Goal: Task Accomplishment & Management: Use online tool/utility

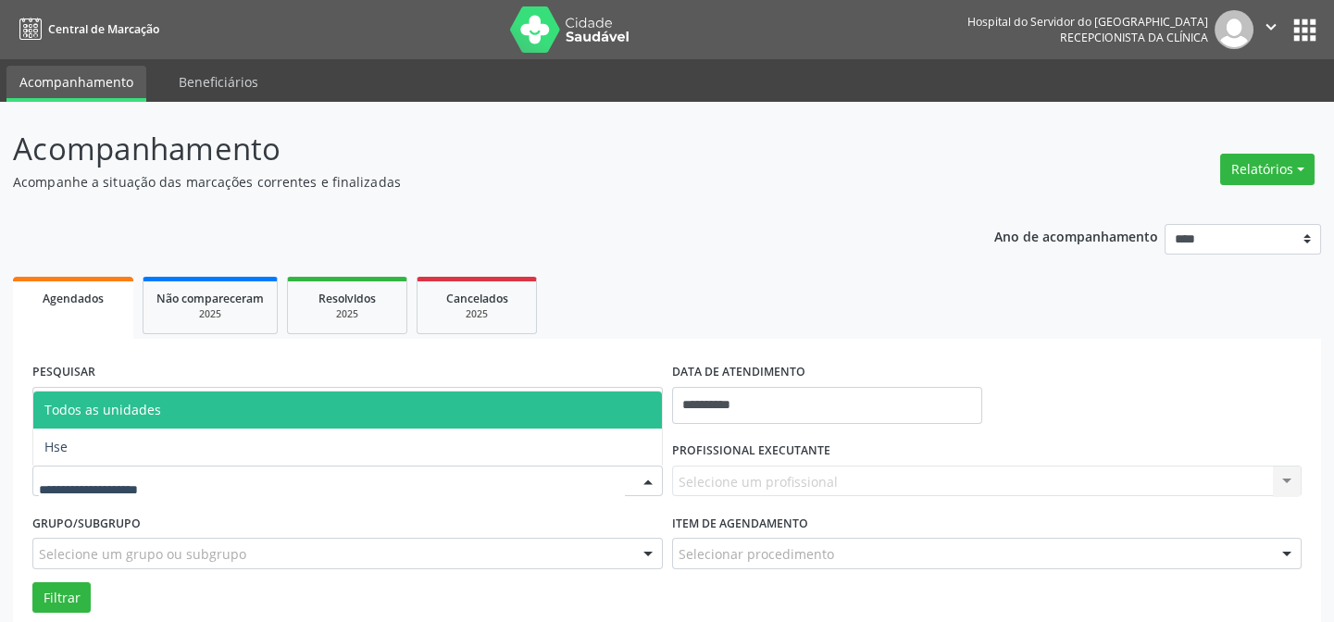
click at [84, 470] on div at bounding box center [347, 481] width 630 height 31
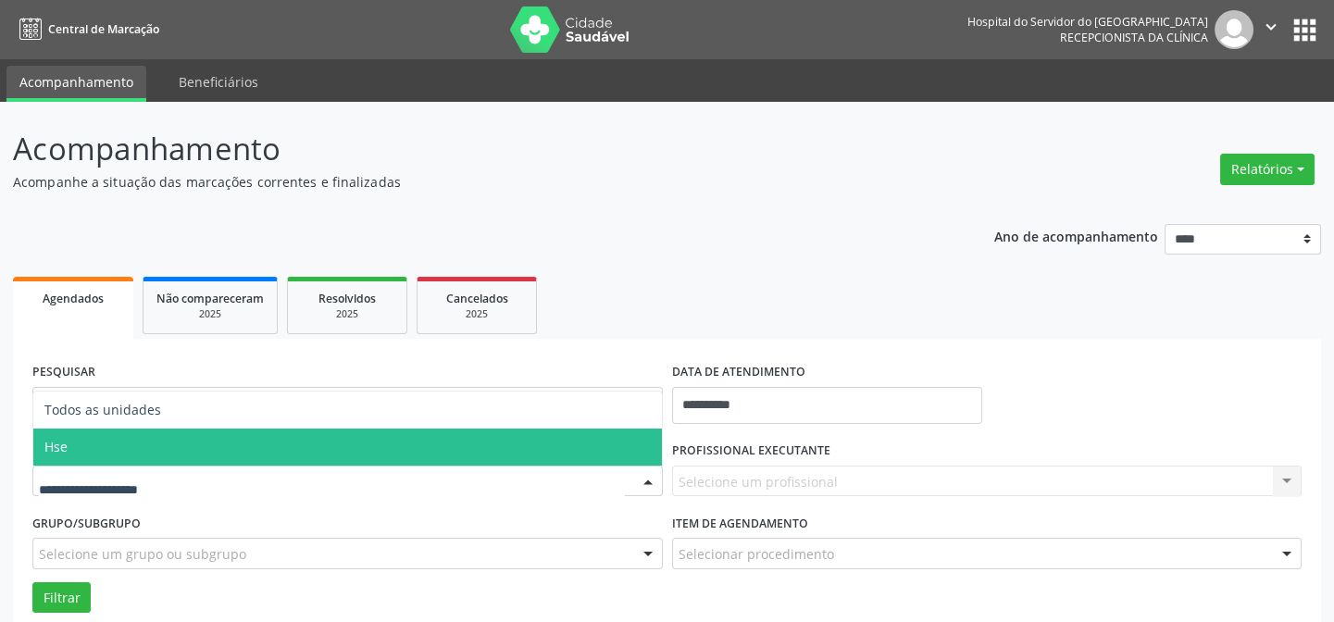
click at [107, 441] on span "Hse" at bounding box center [347, 447] width 629 height 37
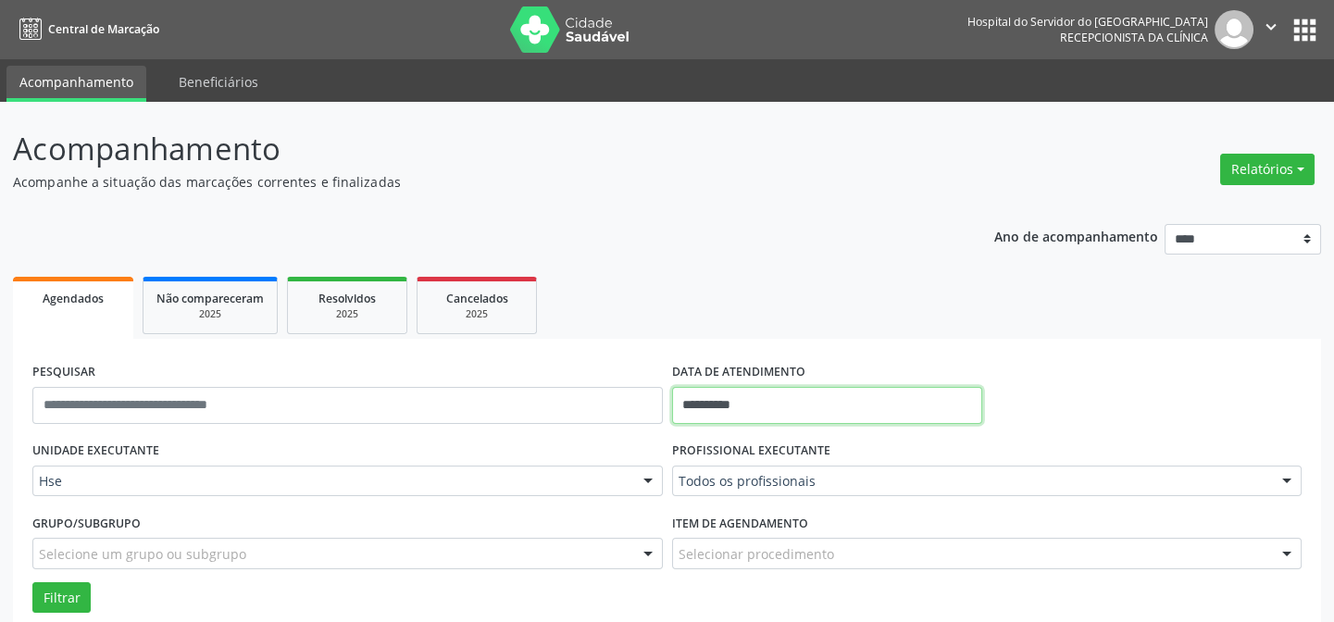
click at [734, 405] on input "**********" at bounding box center [827, 405] width 310 height 37
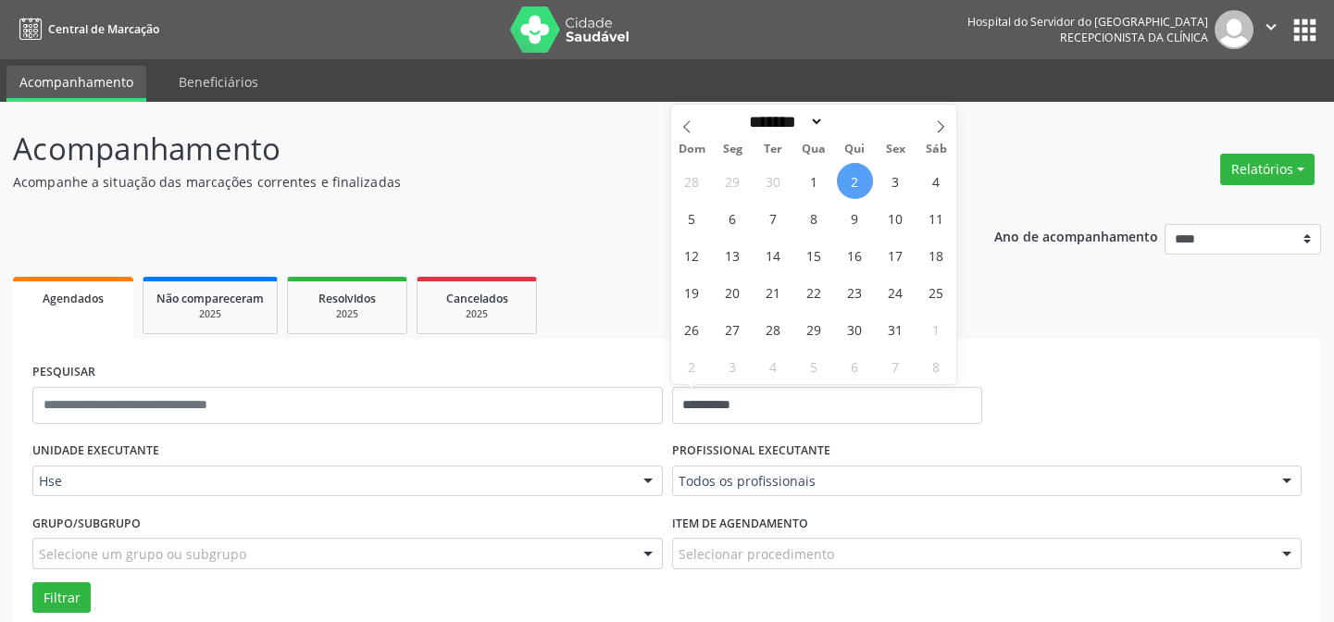
click at [868, 172] on span "2" at bounding box center [855, 181] width 36 height 36
type input "**********"
click at [868, 172] on span "2" at bounding box center [855, 181] width 36 height 36
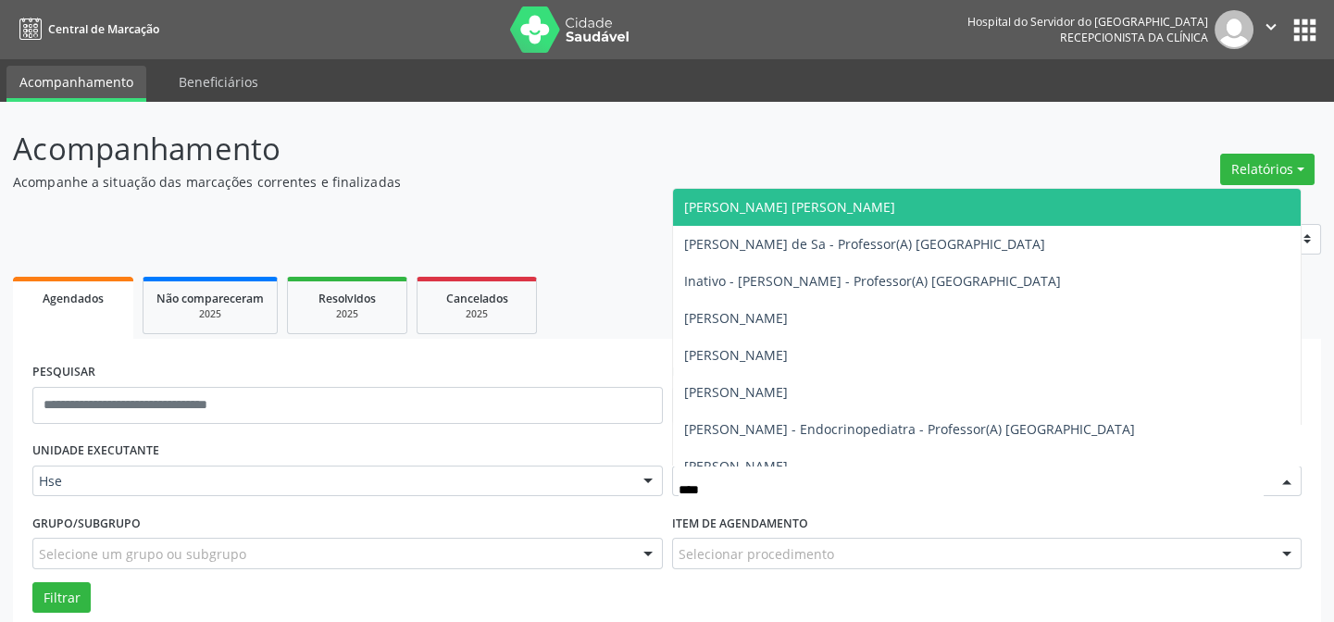
type input "*****"
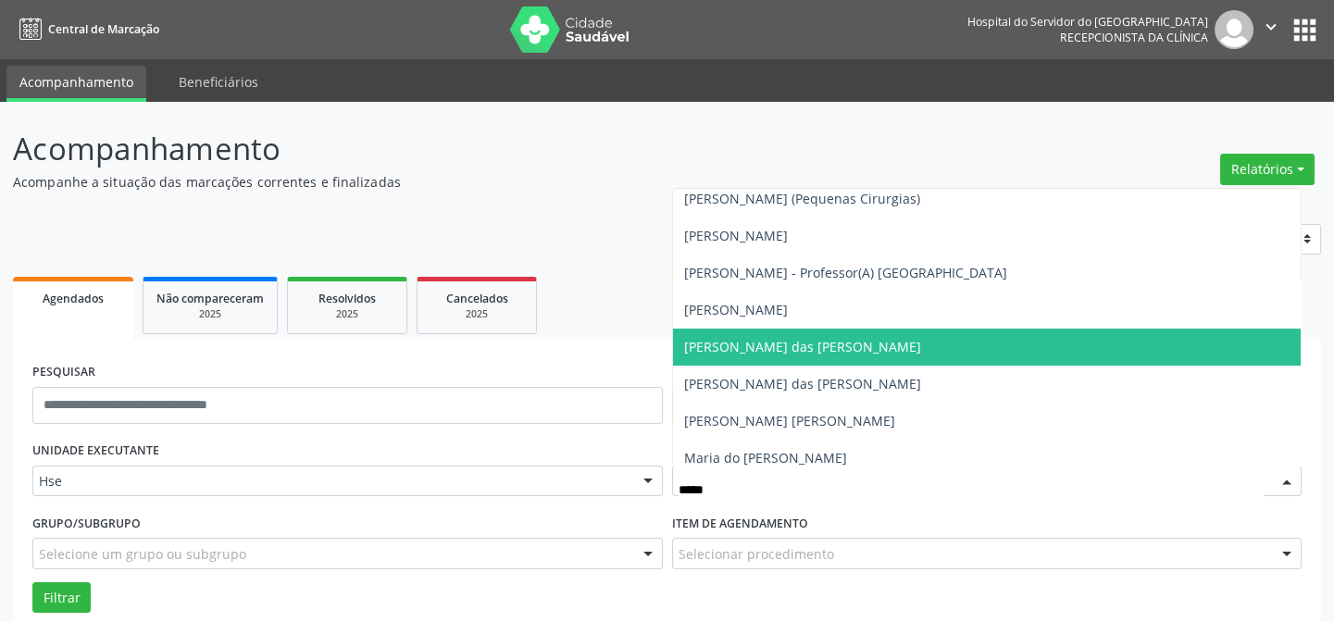
scroll to position [420, 0]
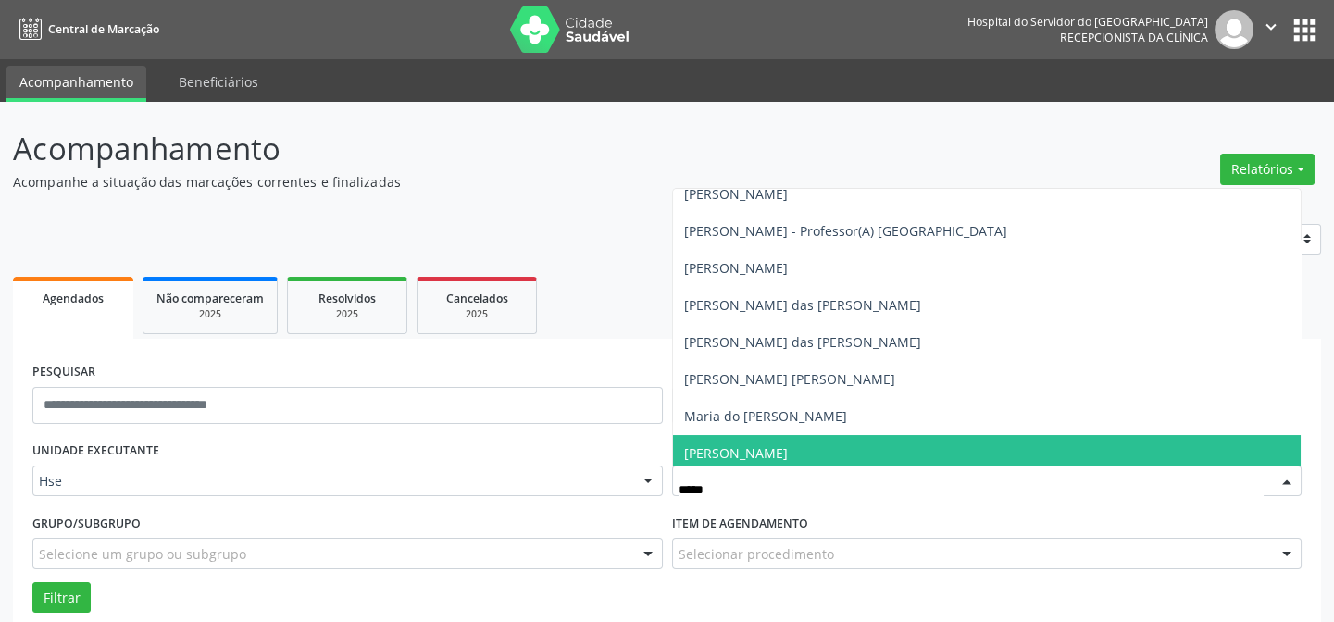
click at [753, 444] on span "[PERSON_NAME]" at bounding box center [736, 453] width 104 height 18
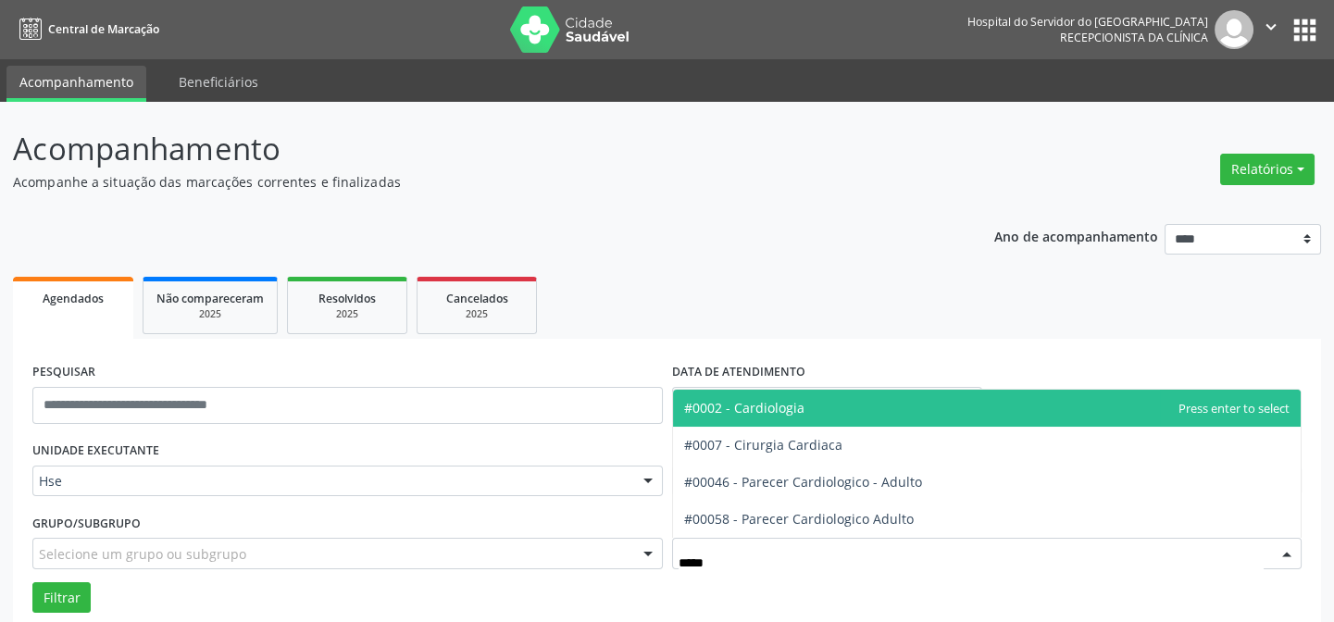
type input "******"
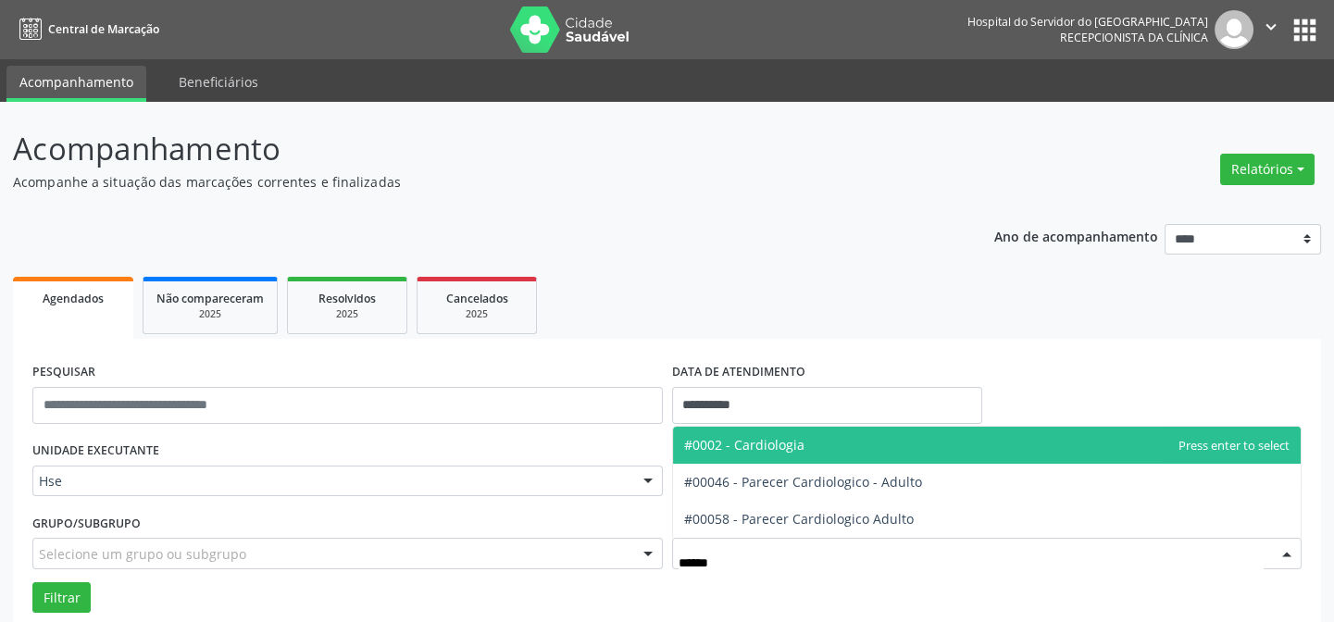
click at [777, 445] on span "#0002 - Cardiologia" at bounding box center [744, 445] width 120 height 18
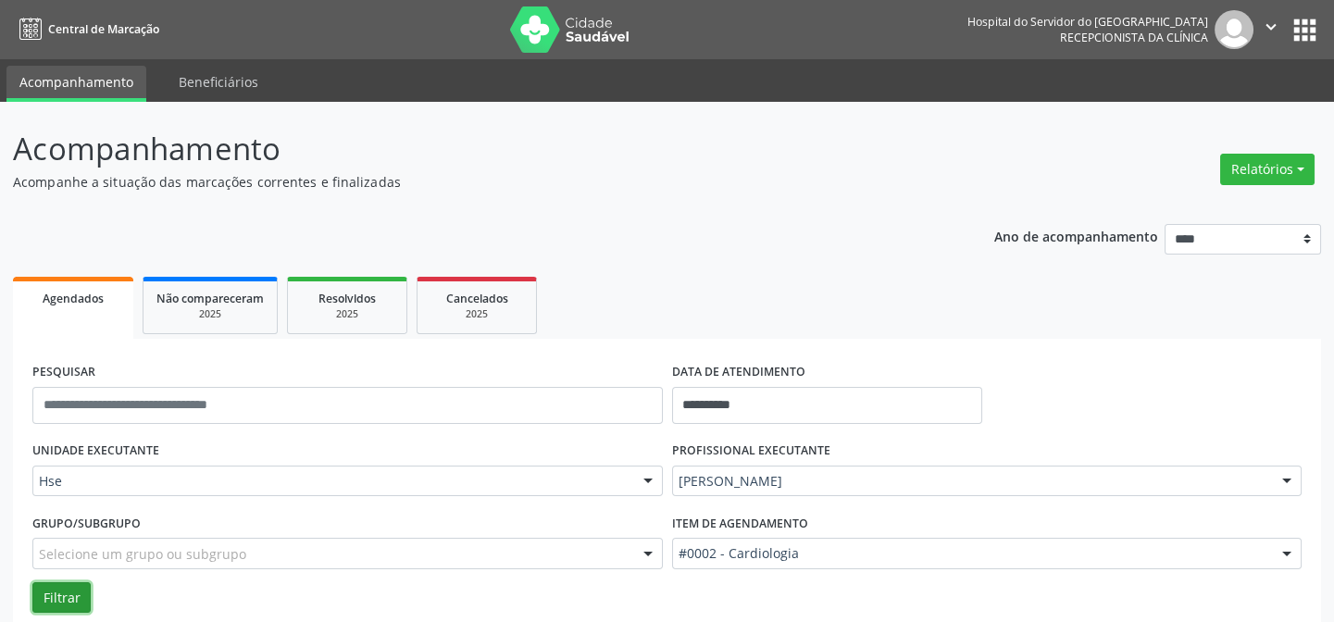
click at [44, 590] on button "Filtrar" at bounding box center [61, 597] width 58 height 31
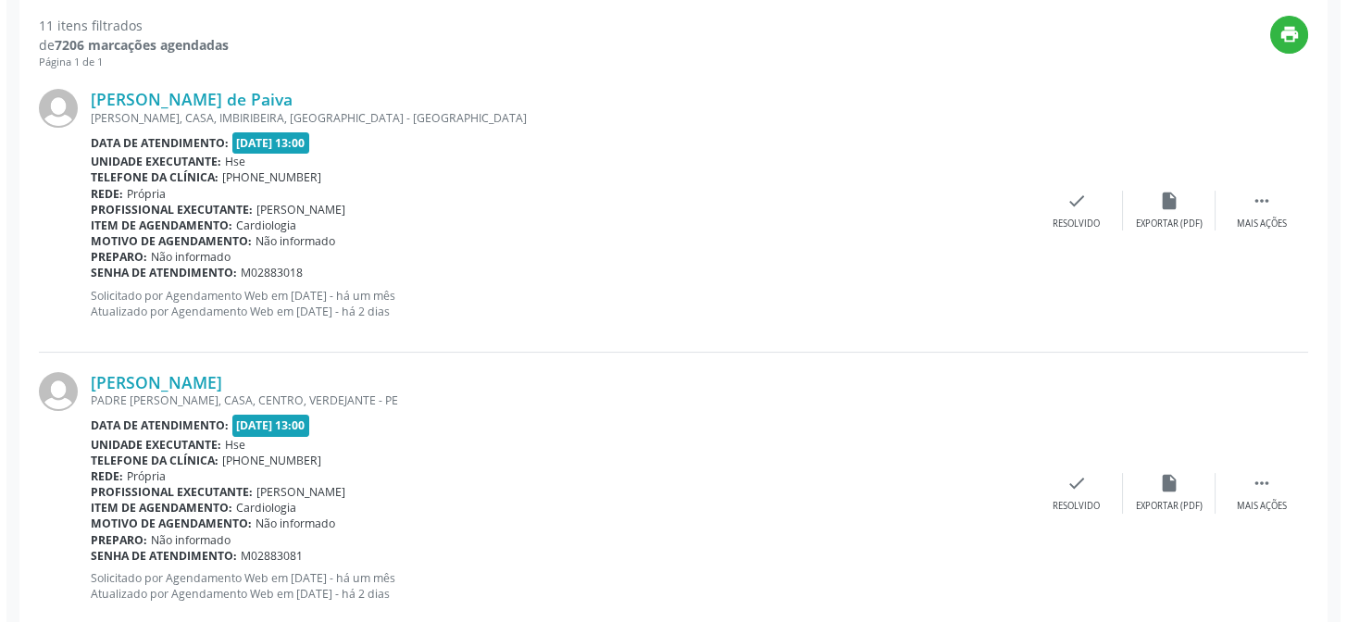
scroll to position [673, 0]
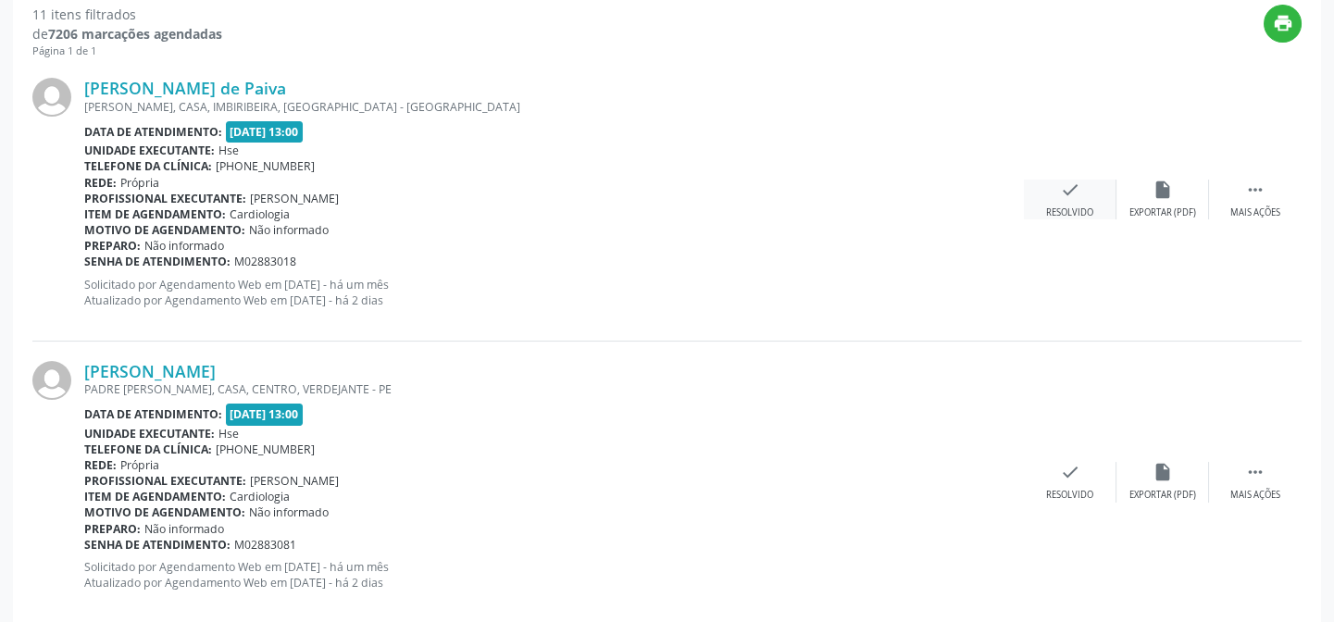
click at [1083, 211] on div "Resolvido" at bounding box center [1069, 212] width 47 height 13
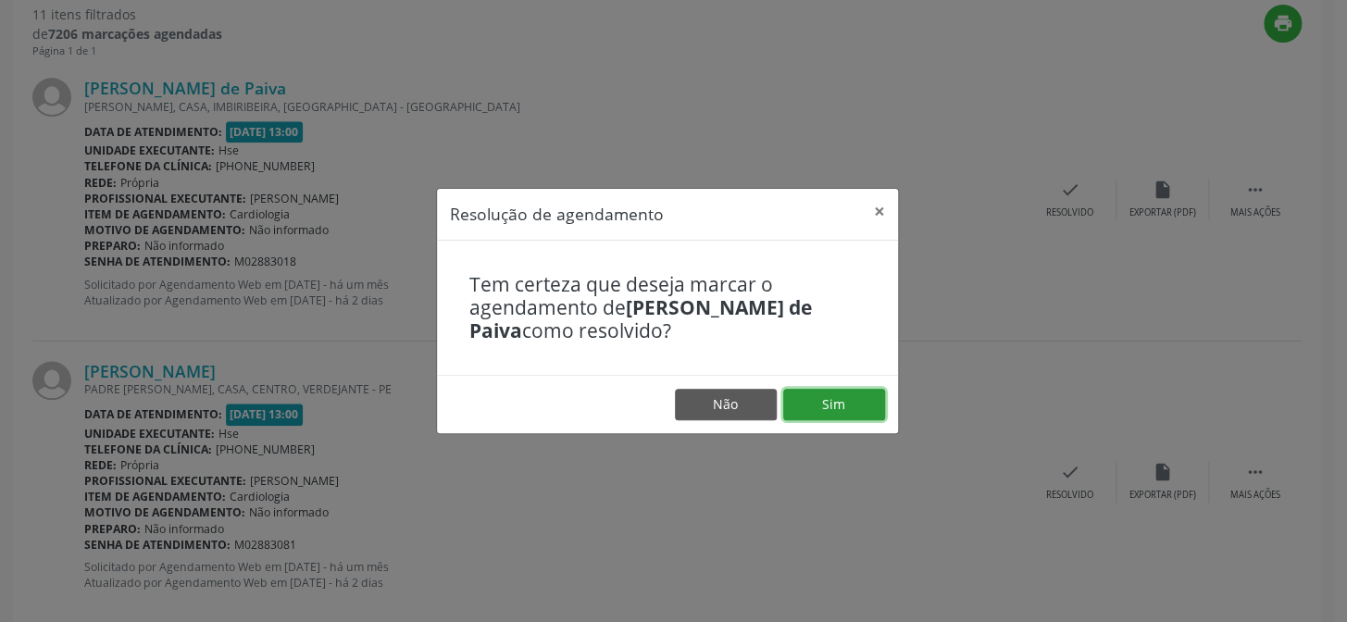
click at [817, 397] on button "Sim" at bounding box center [834, 404] width 102 height 31
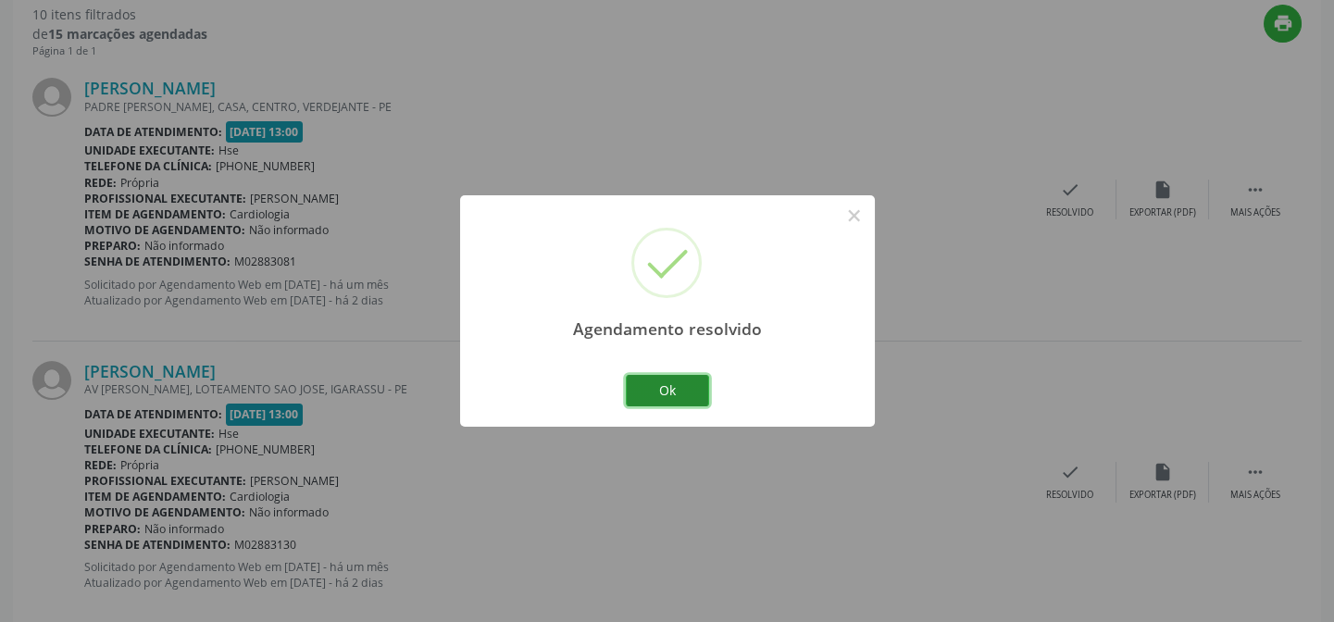
click at [677, 387] on button "Ok" at bounding box center [667, 390] width 83 height 31
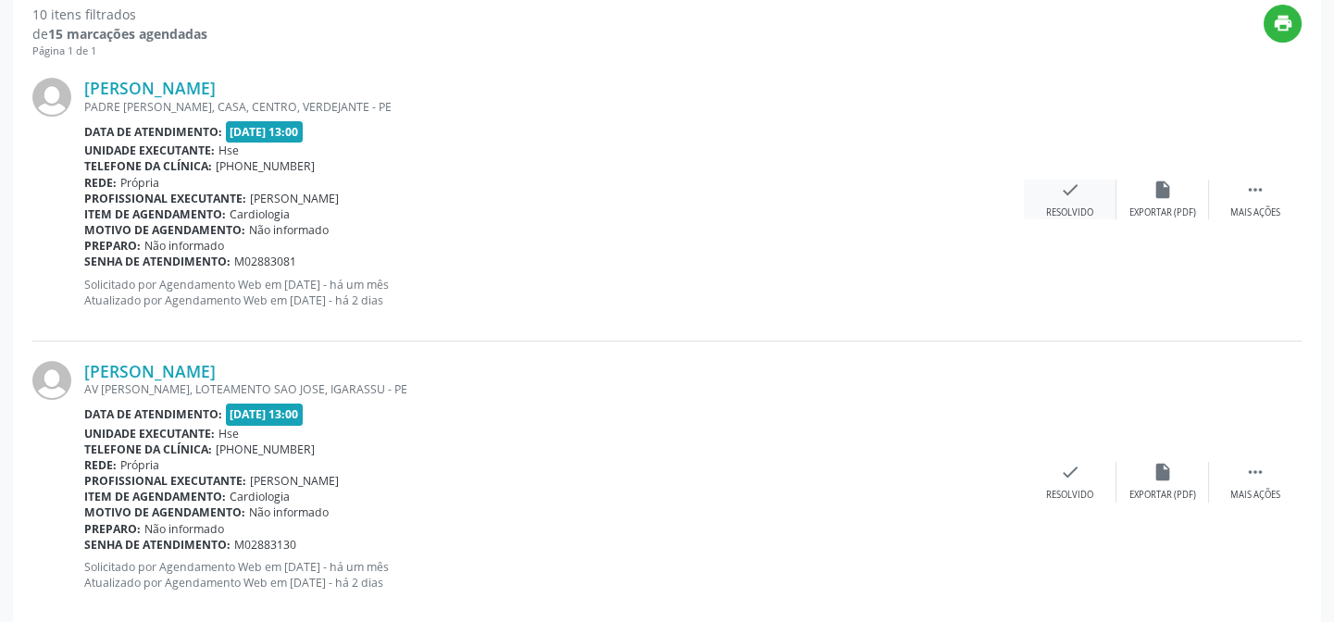
click at [1065, 209] on div "Resolvido" at bounding box center [1069, 212] width 47 height 13
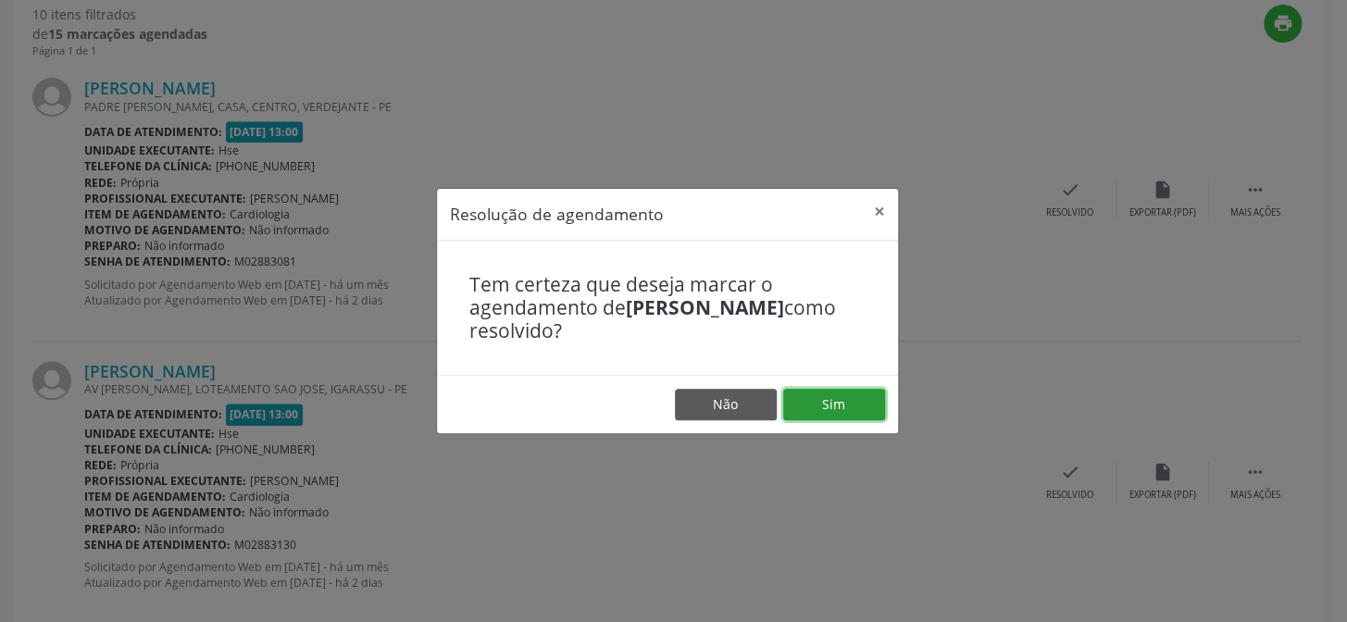
click at [836, 405] on button "Sim" at bounding box center [834, 404] width 102 height 31
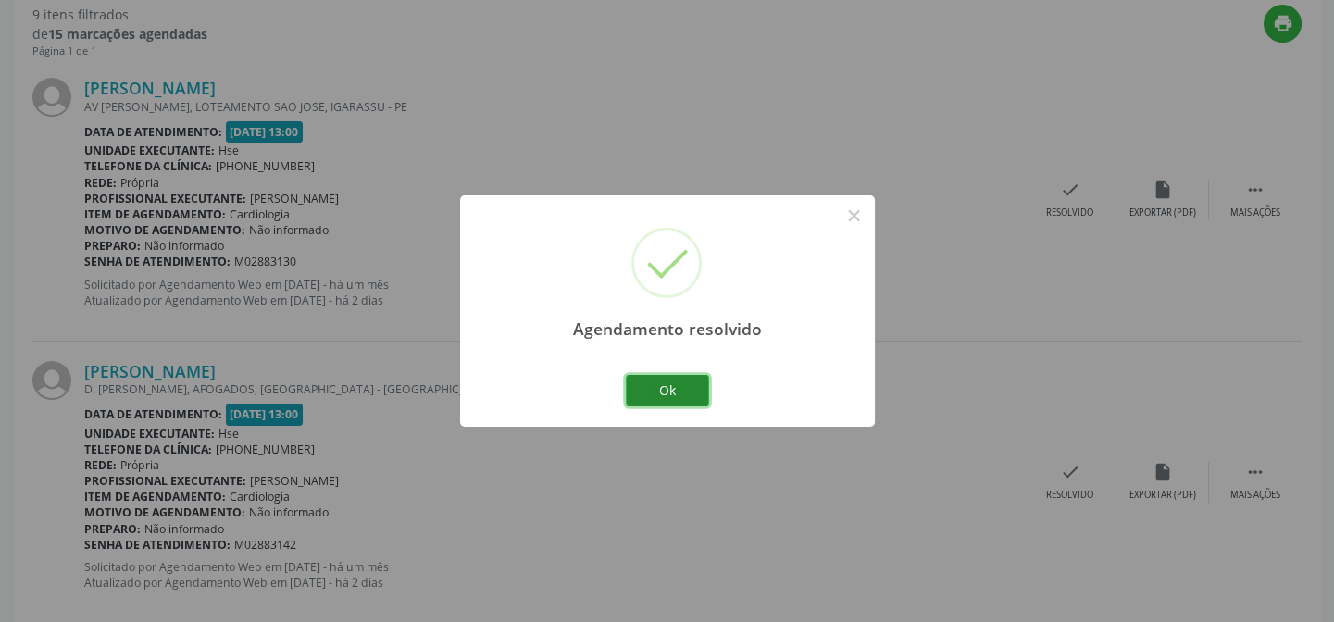
click at [661, 386] on button "Ok" at bounding box center [667, 390] width 83 height 31
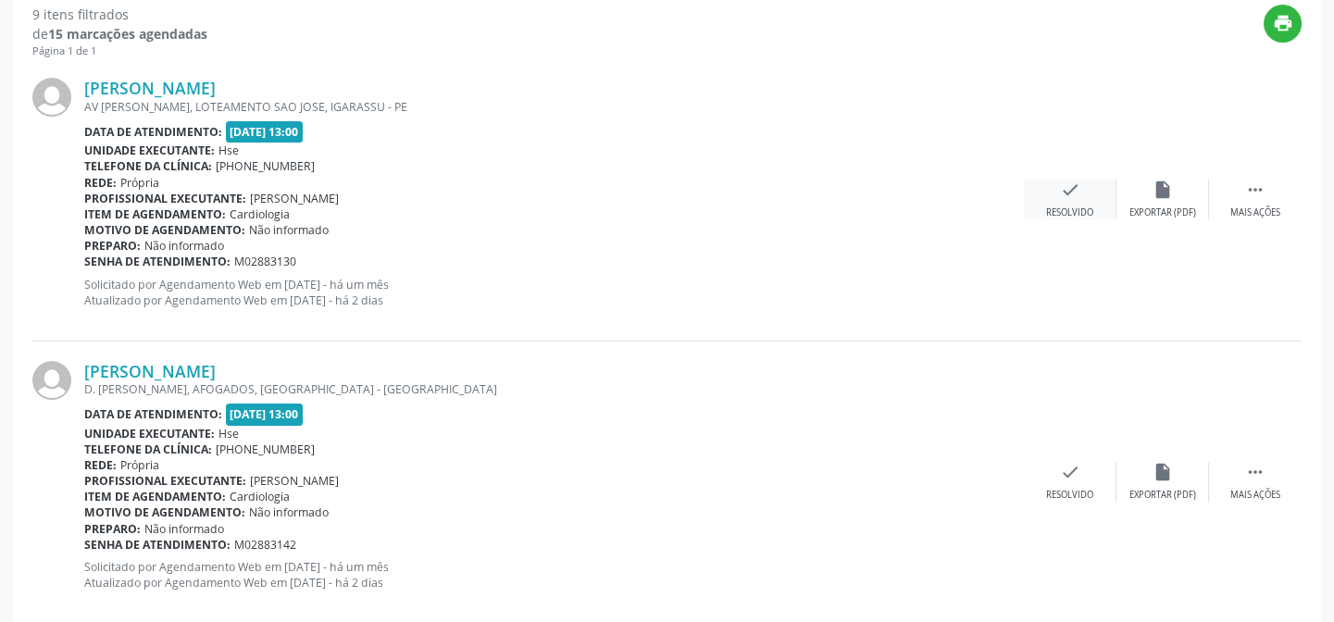
click at [1069, 206] on div "Resolvido" at bounding box center [1069, 212] width 47 height 13
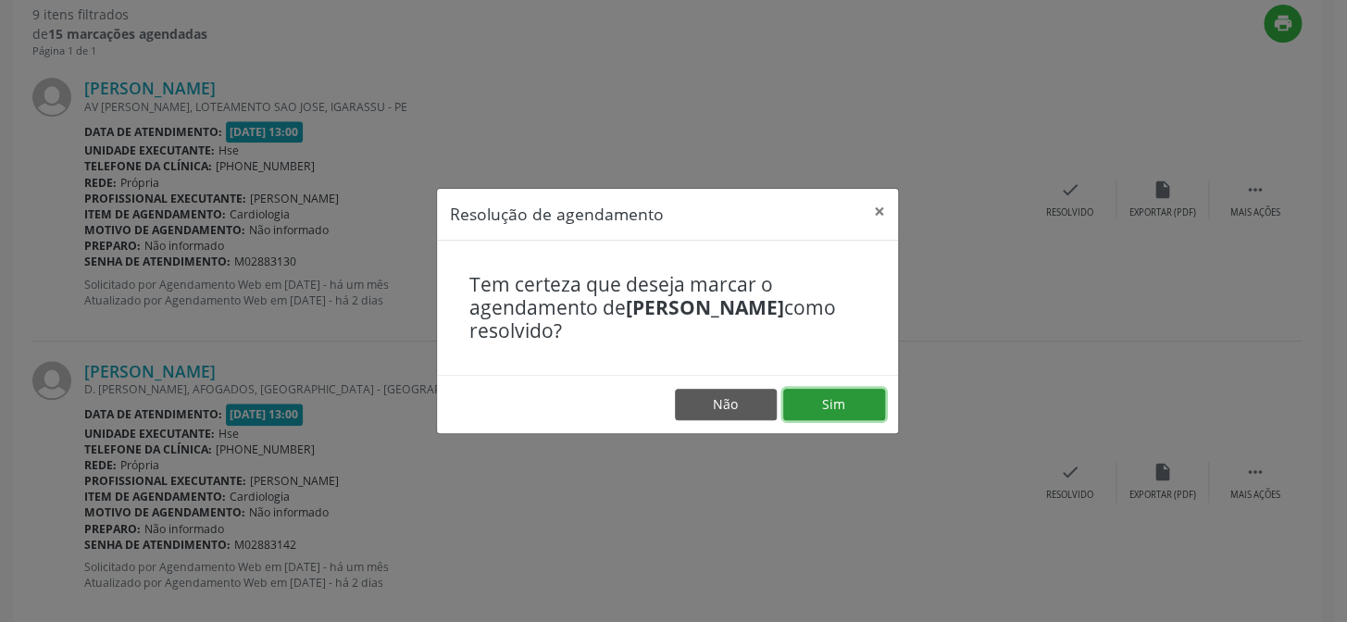
click at [827, 399] on button "Sim" at bounding box center [834, 404] width 102 height 31
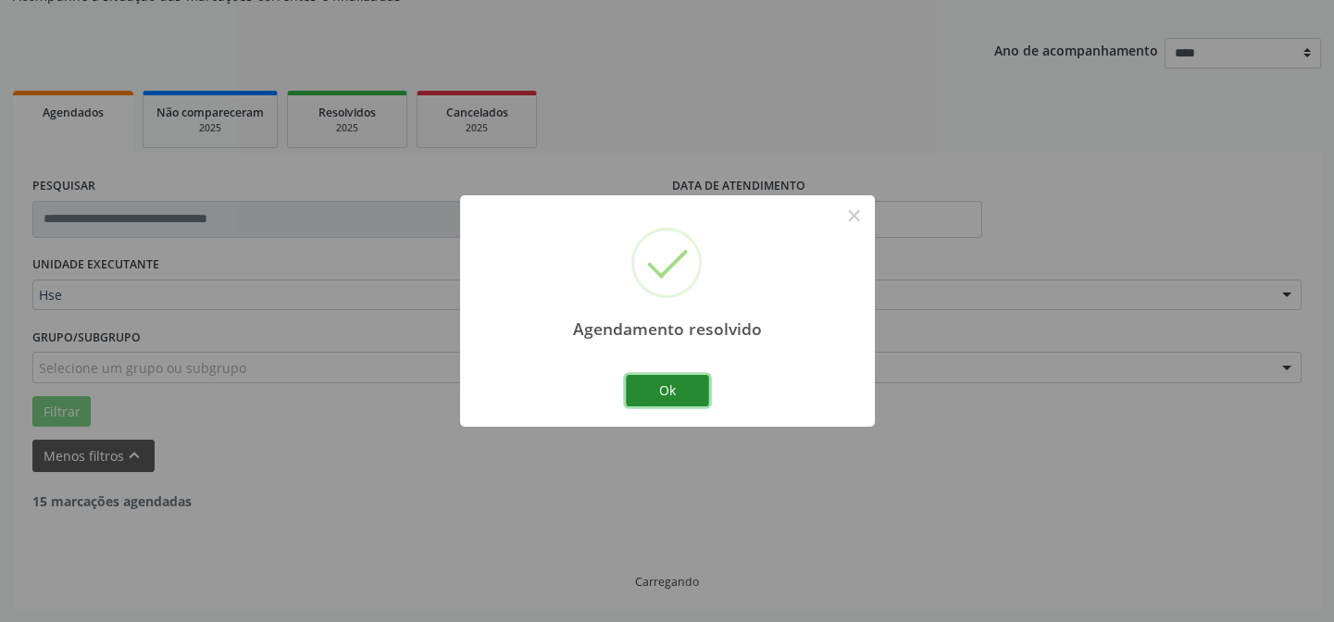
click at [658, 387] on button "Ok" at bounding box center [667, 390] width 83 height 31
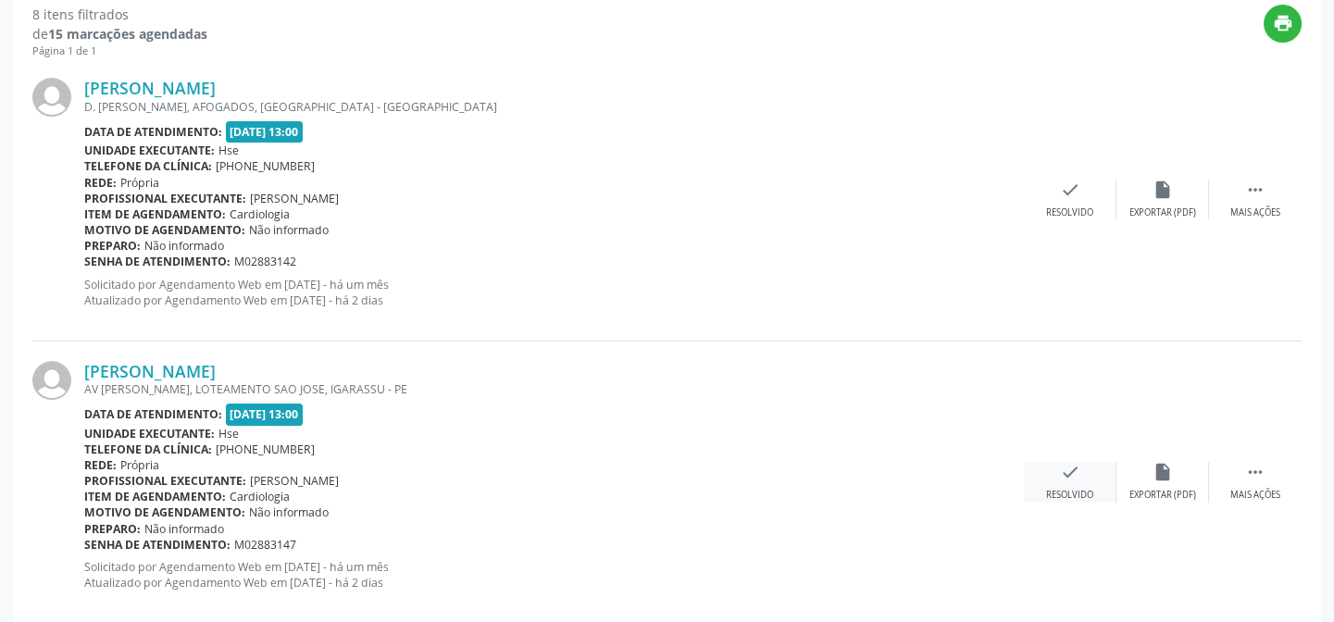
click at [1092, 468] on div "check Resolvido" at bounding box center [1070, 482] width 93 height 40
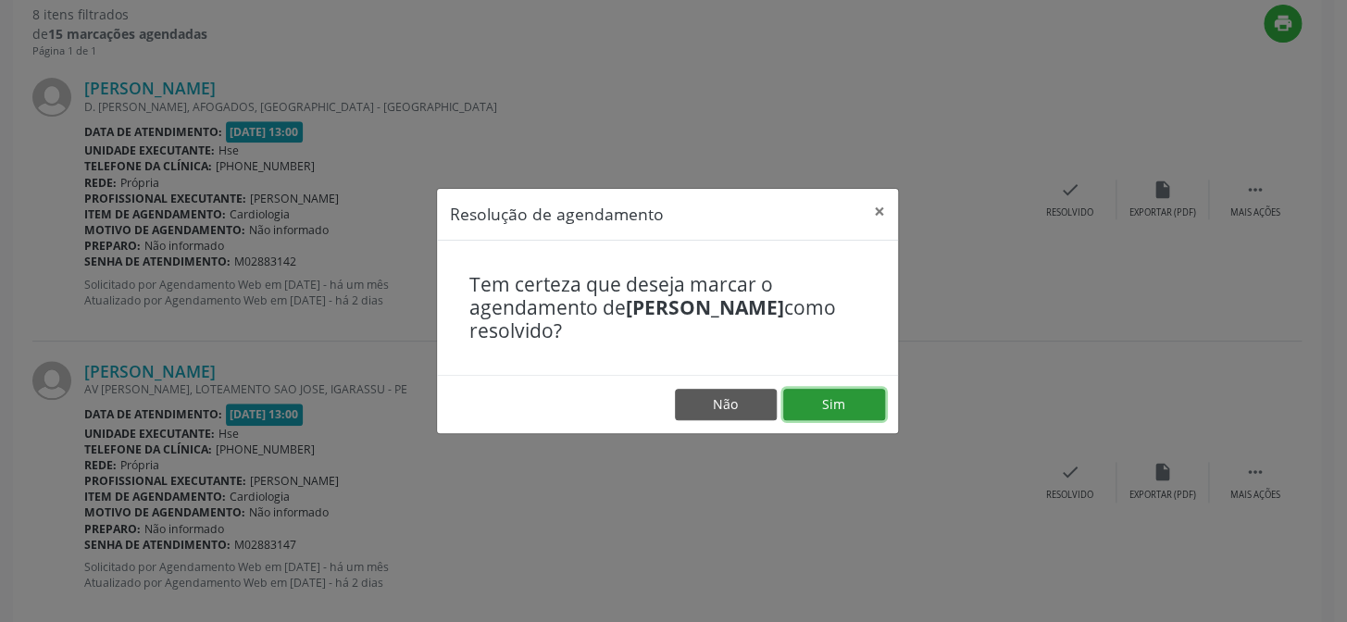
click at [855, 406] on button "Sim" at bounding box center [834, 404] width 102 height 31
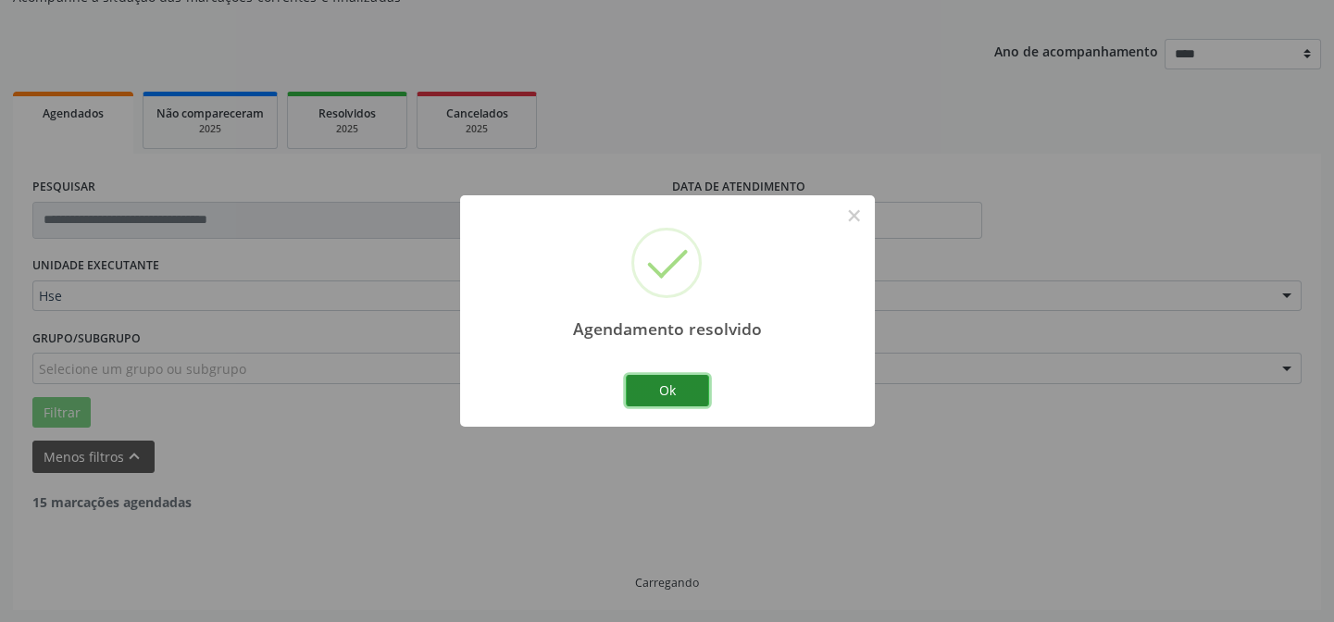
click at [674, 382] on button "Ok" at bounding box center [667, 390] width 83 height 31
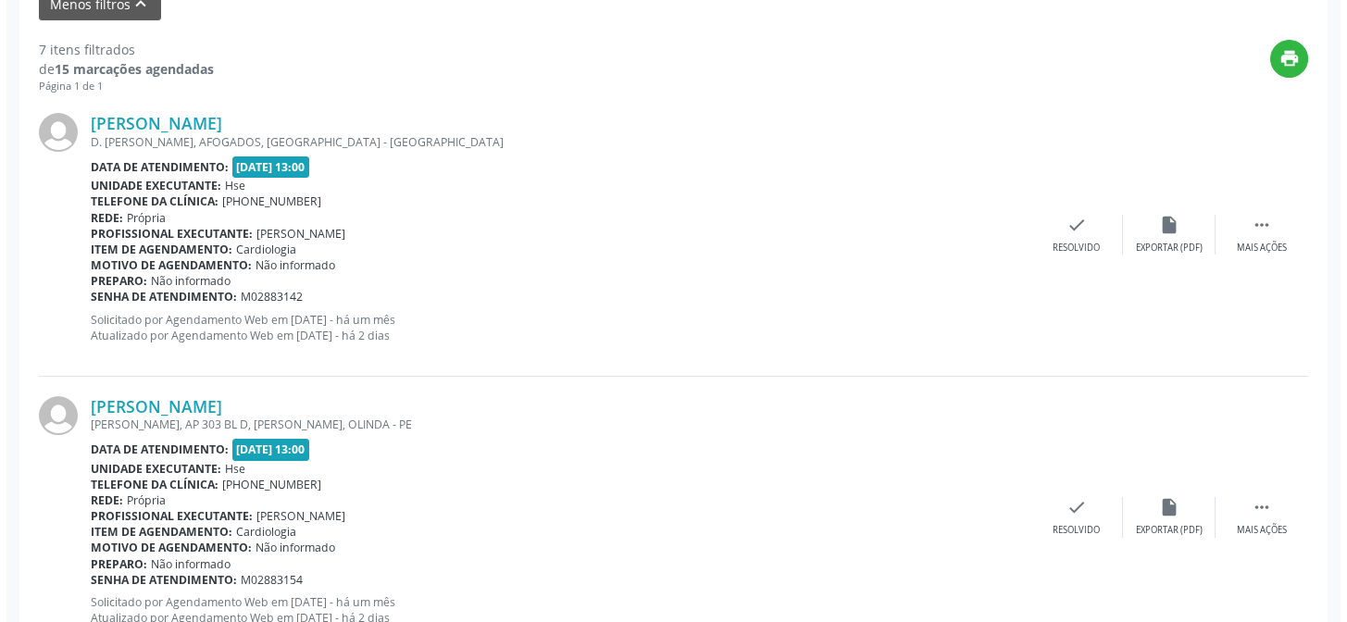
scroll to position [690, 0]
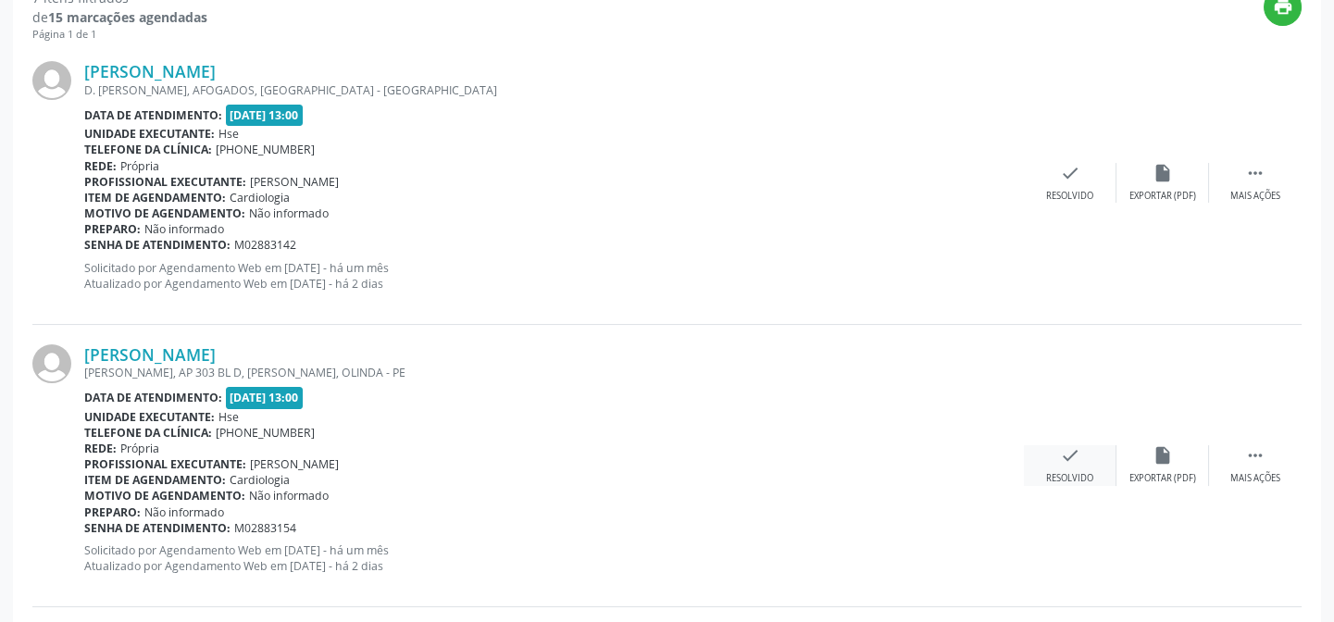
click at [1070, 472] on div "Resolvido" at bounding box center [1069, 478] width 47 height 13
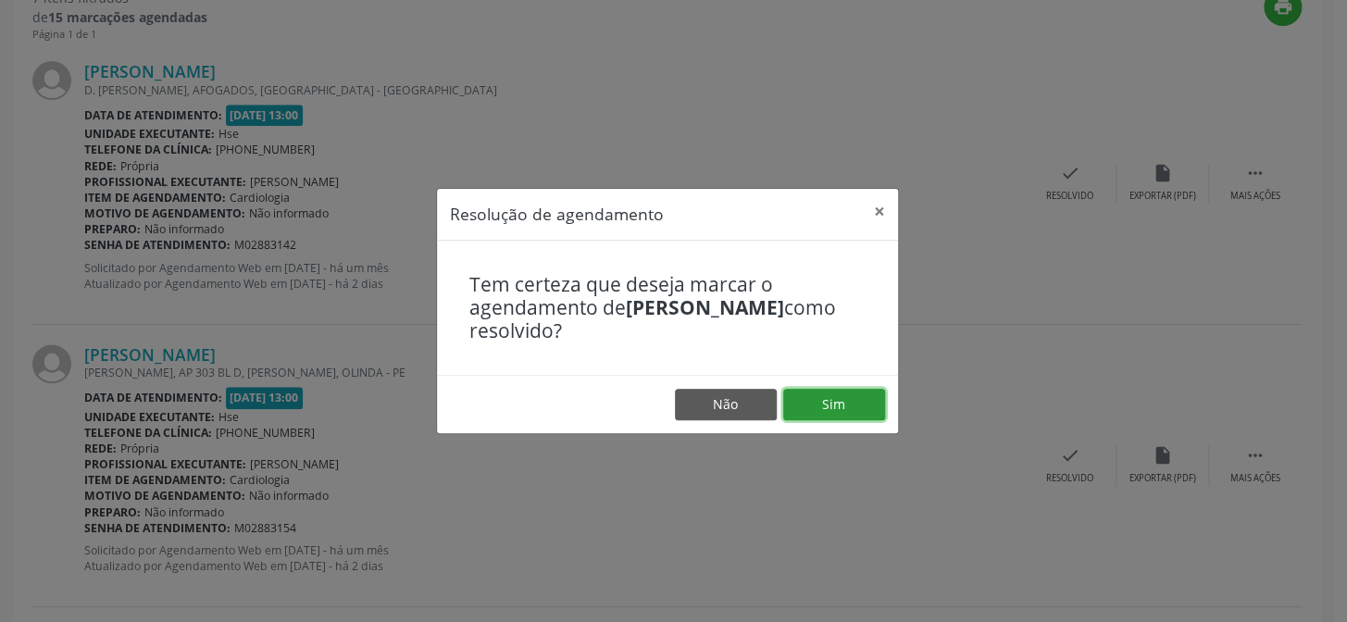
click at [838, 406] on button "Sim" at bounding box center [834, 404] width 102 height 31
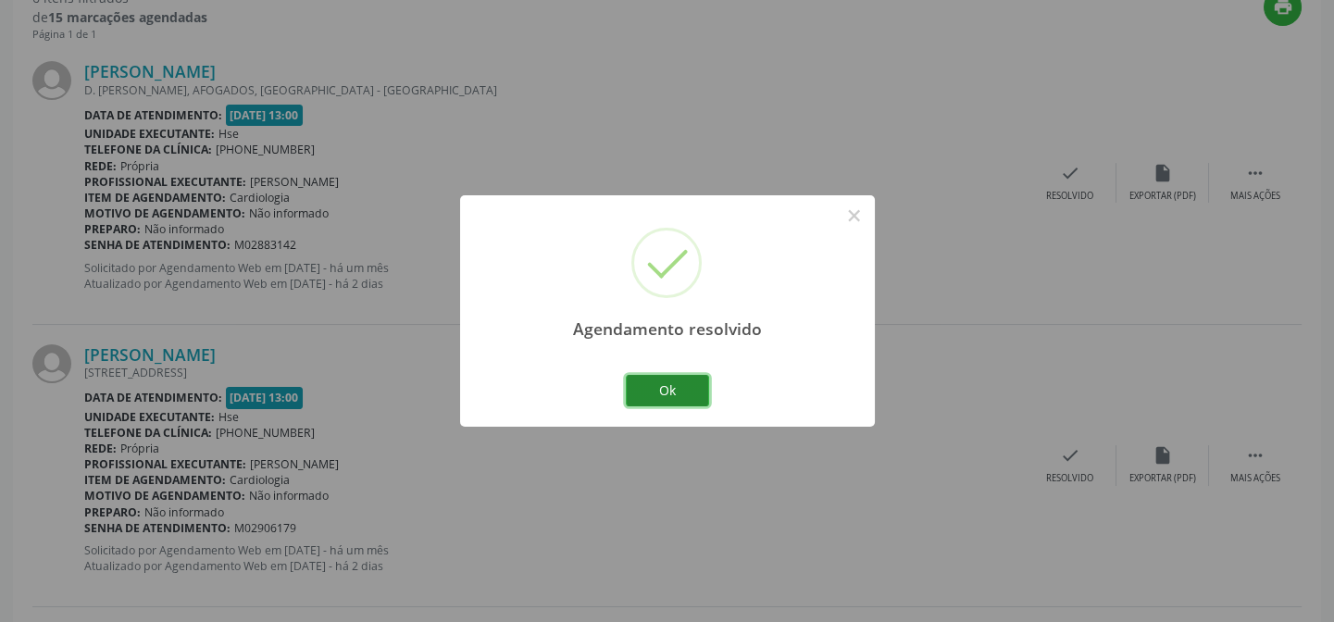
click at [679, 381] on button "Ok" at bounding box center [667, 390] width 83 height 31
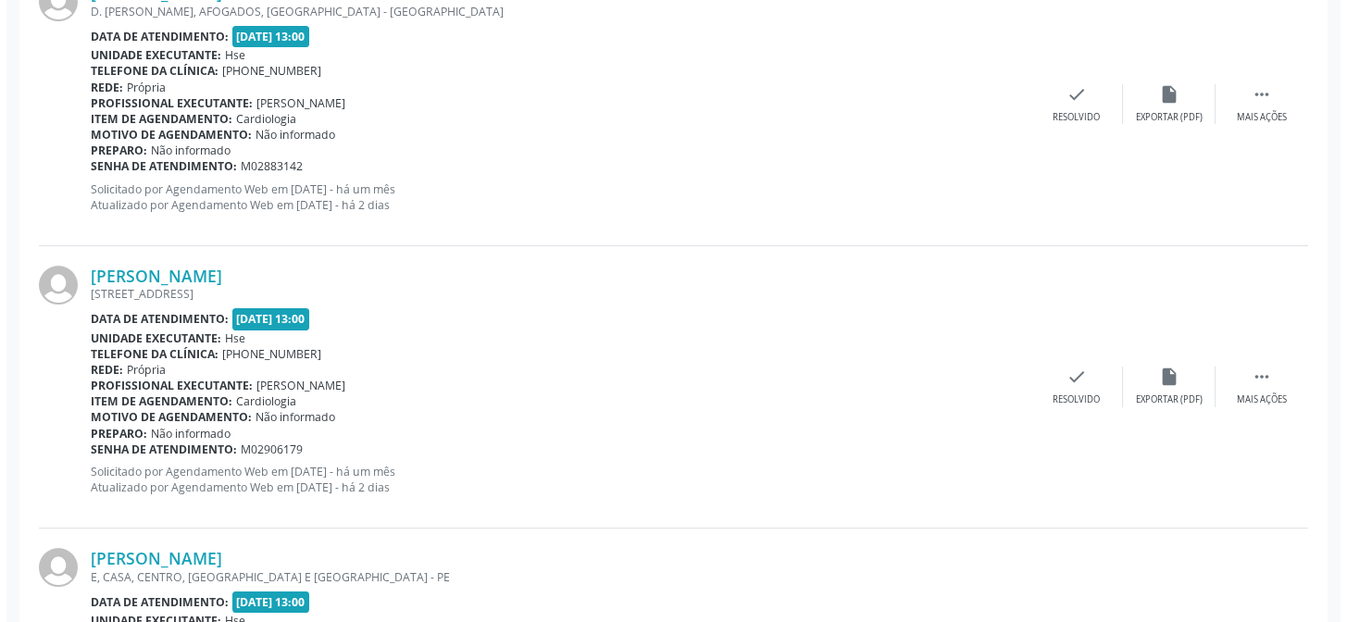
scroll to position [942, 0]
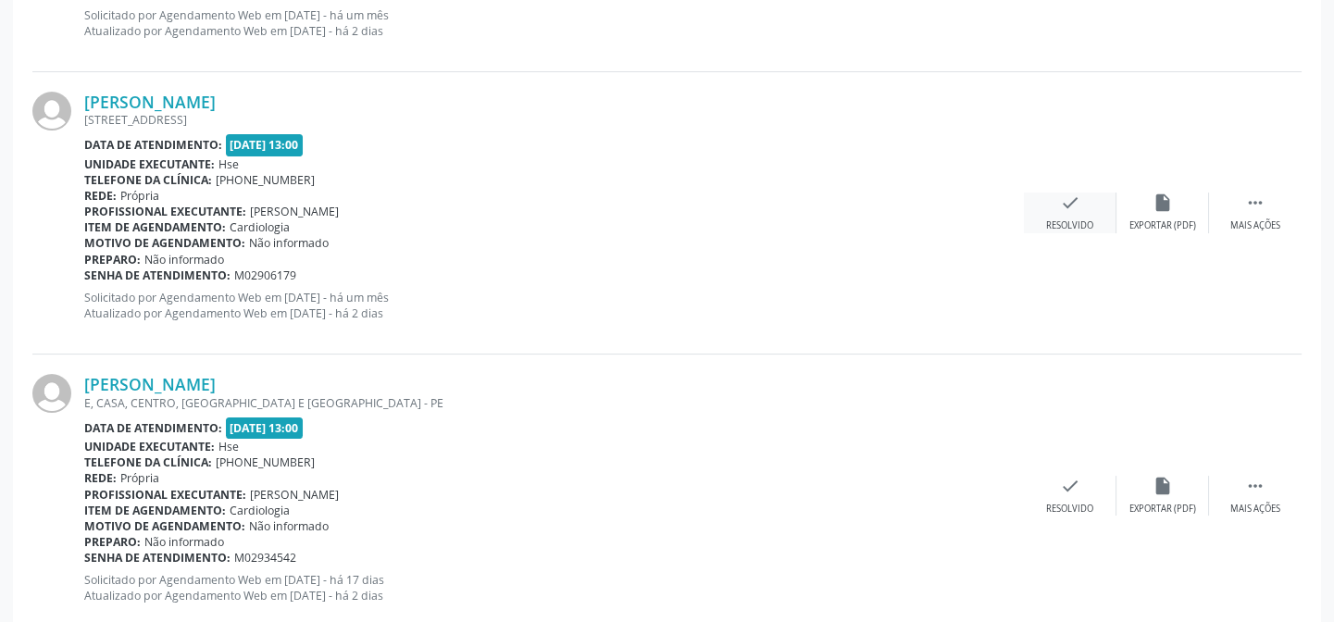
click at [1065, 221] on div "Resolvido" at bounding box center [1069, 225] width 47 height 13
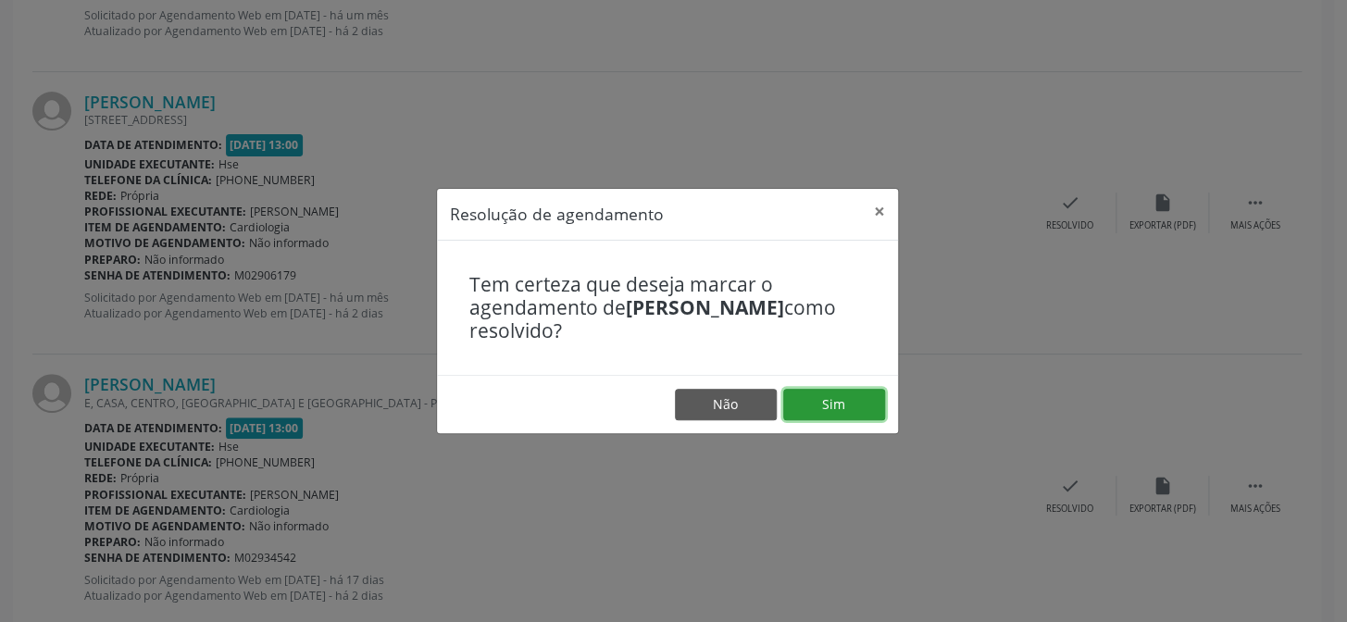
click at [832, 396] on button "Sim" at bounding box center [834, 404] width 102 height 31
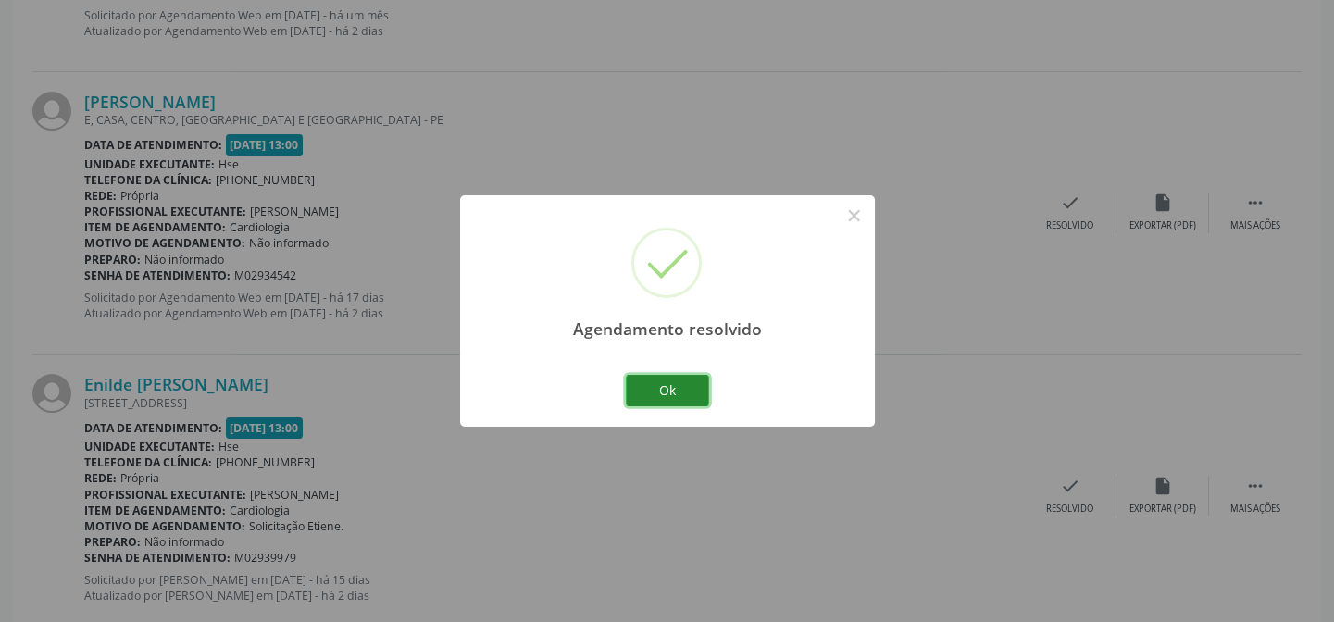
click at [682, 395] on button "Ok" at bounding box center [667, 390] width 83 height 31
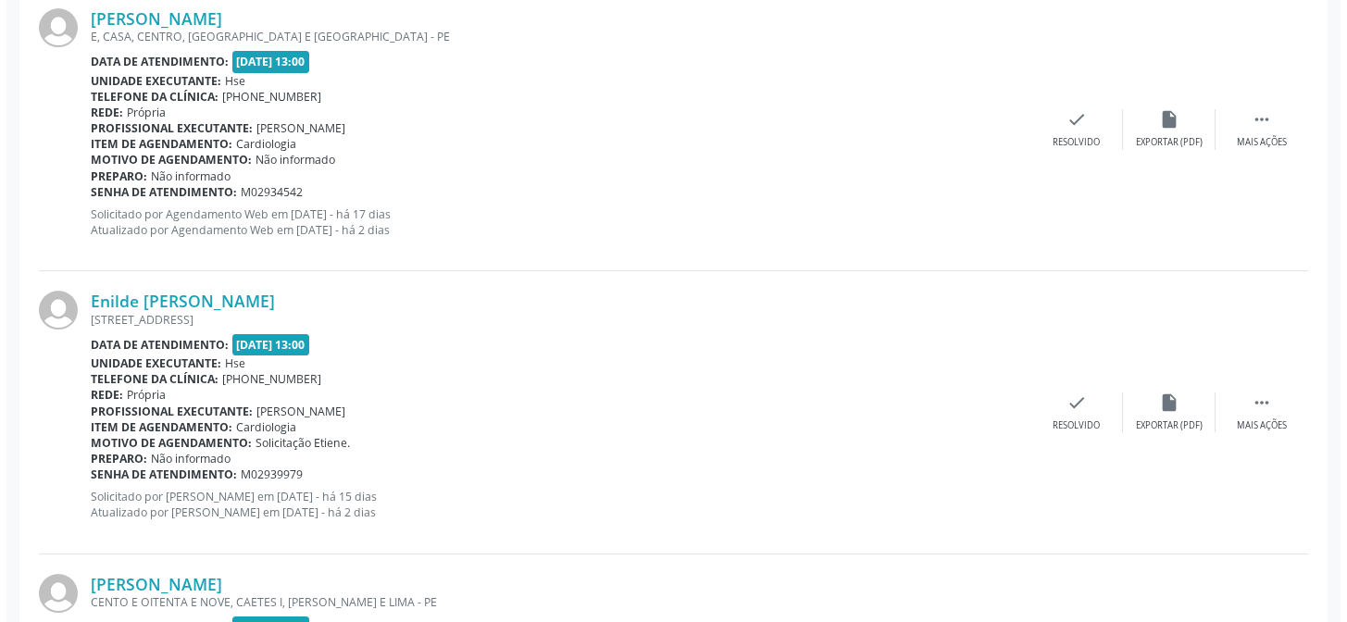
scroll to position [1194, 0]
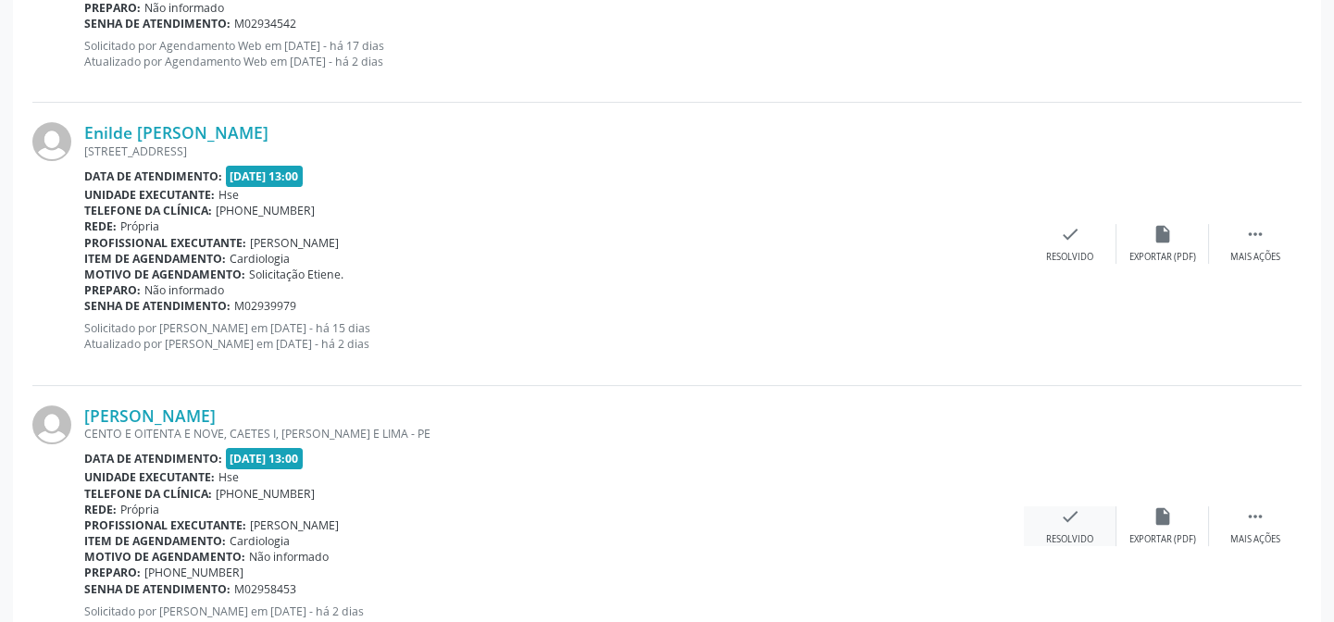
click at [1070, 539] on div "Resolvido" at bounding box center [1069, 539] width 47 height 13
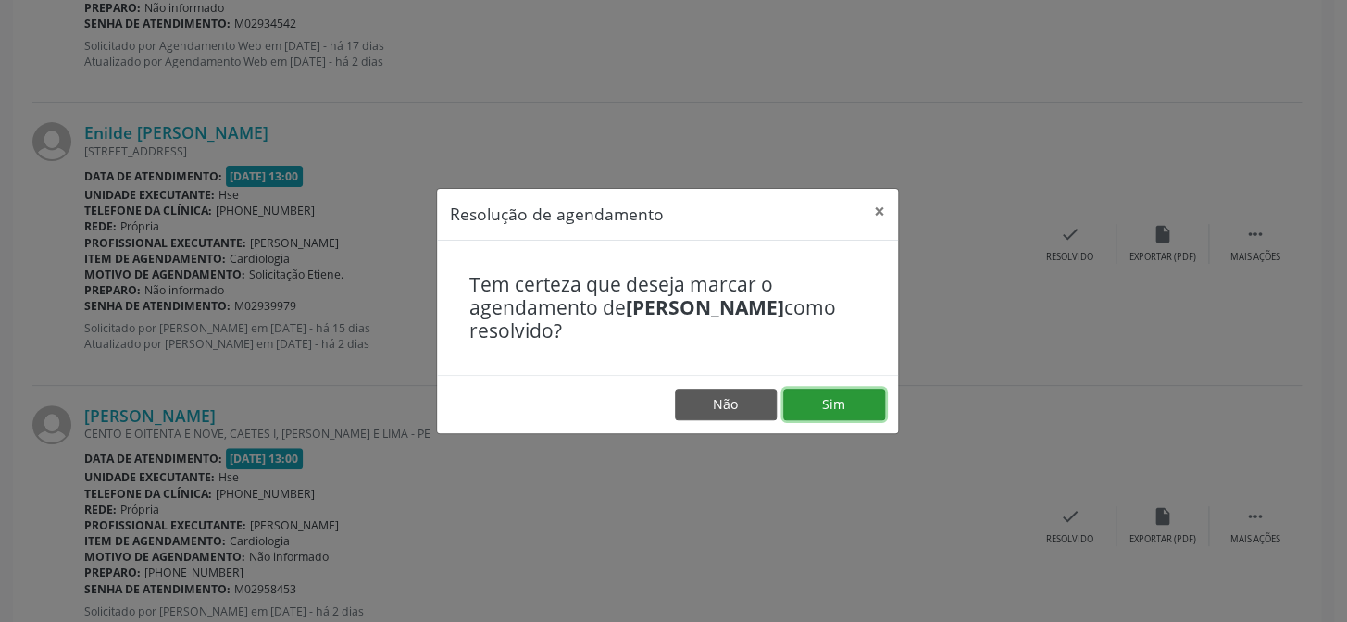
click at [823, 407] on button "Sim" at bounding box center [834, 404] width 102 height 31
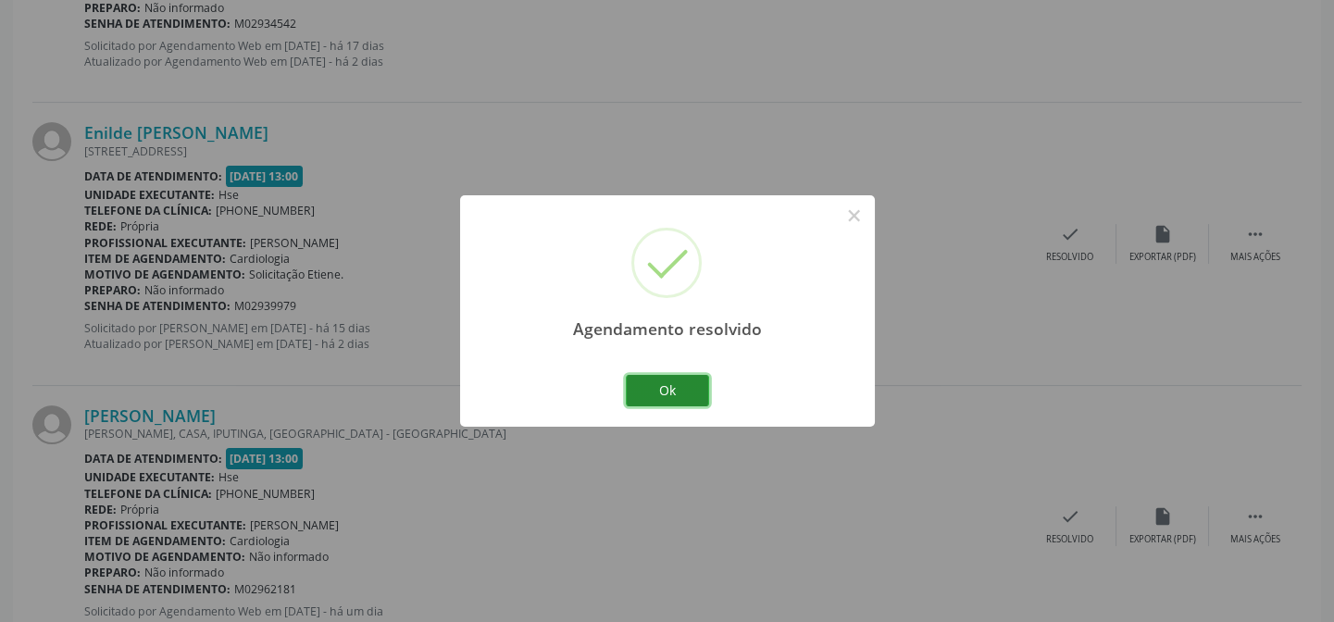
click at [691, 393] on button "Ok" at bounding box center [667, 390] width 83 height 31
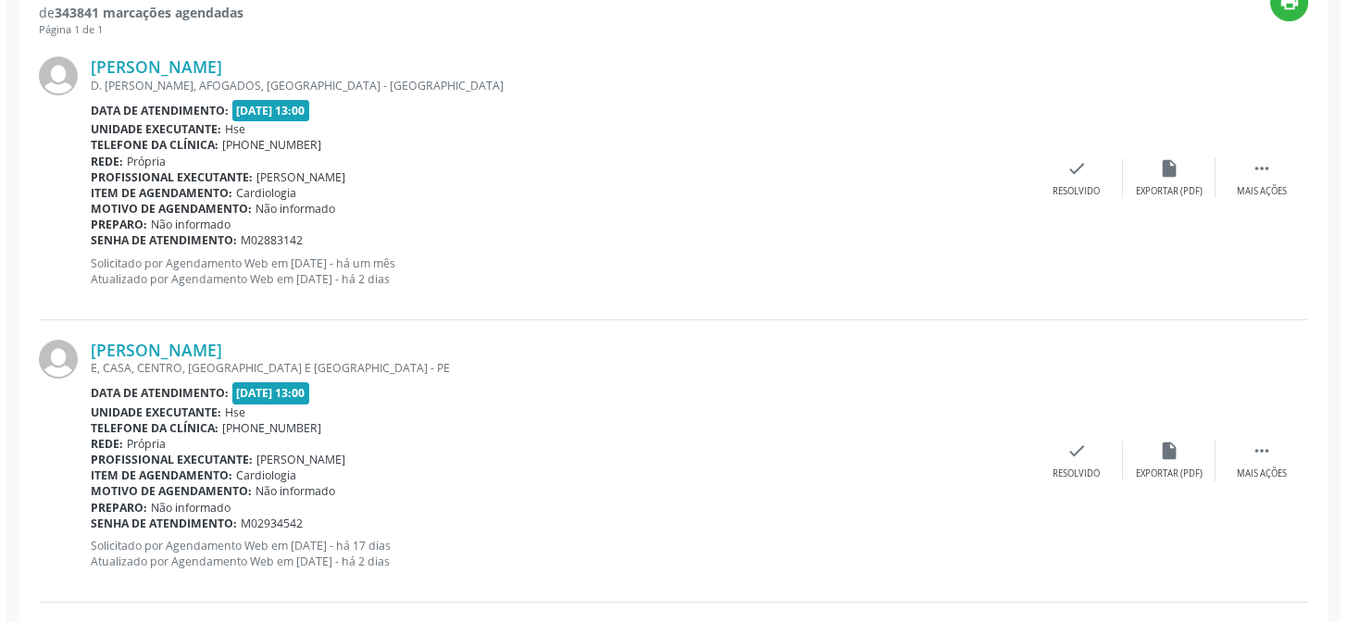
scroll to position [1017, 0]
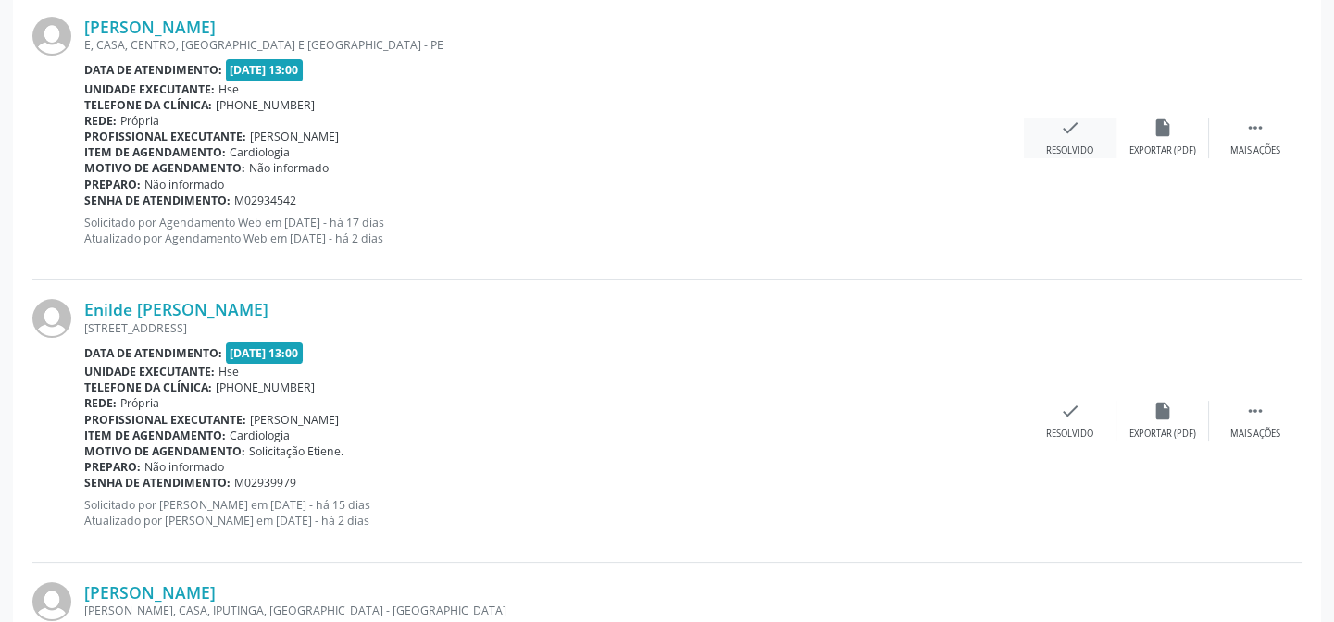
click at [1077, 144] on div "Resolvido" at bounding box center [1069, 150] width 47 height 13
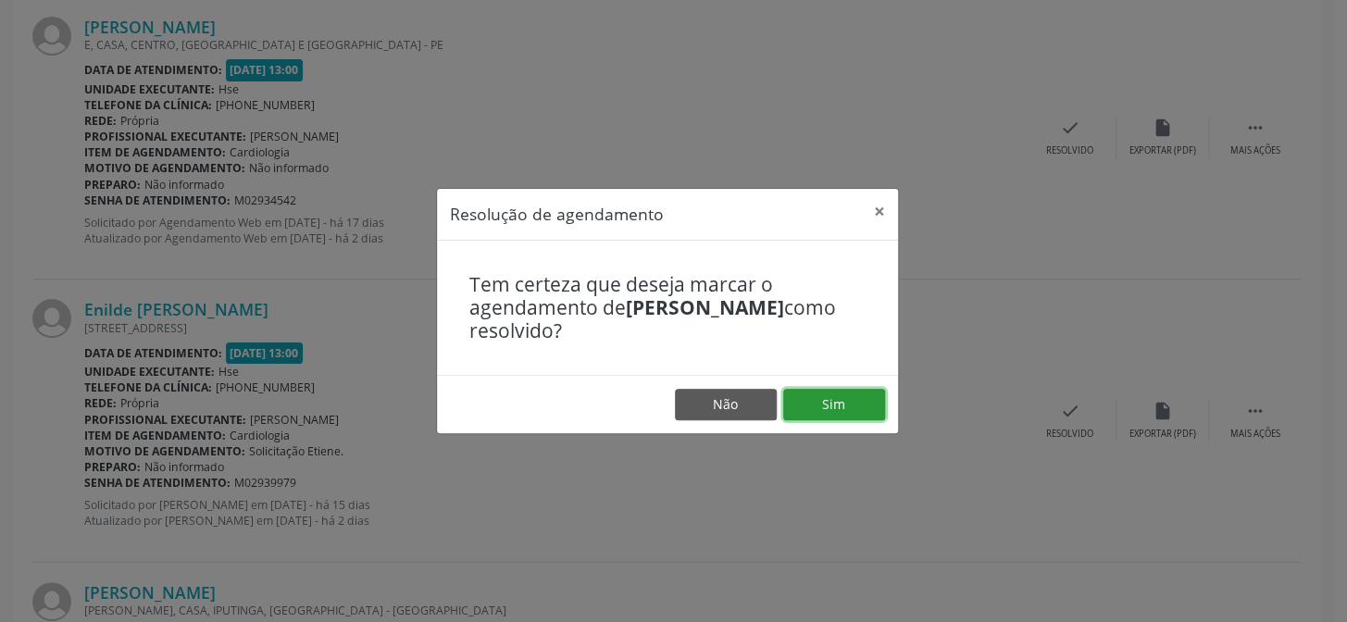
click at [832, 409] on button "Sim" at bounding box center [834, 404] width 102 height 31
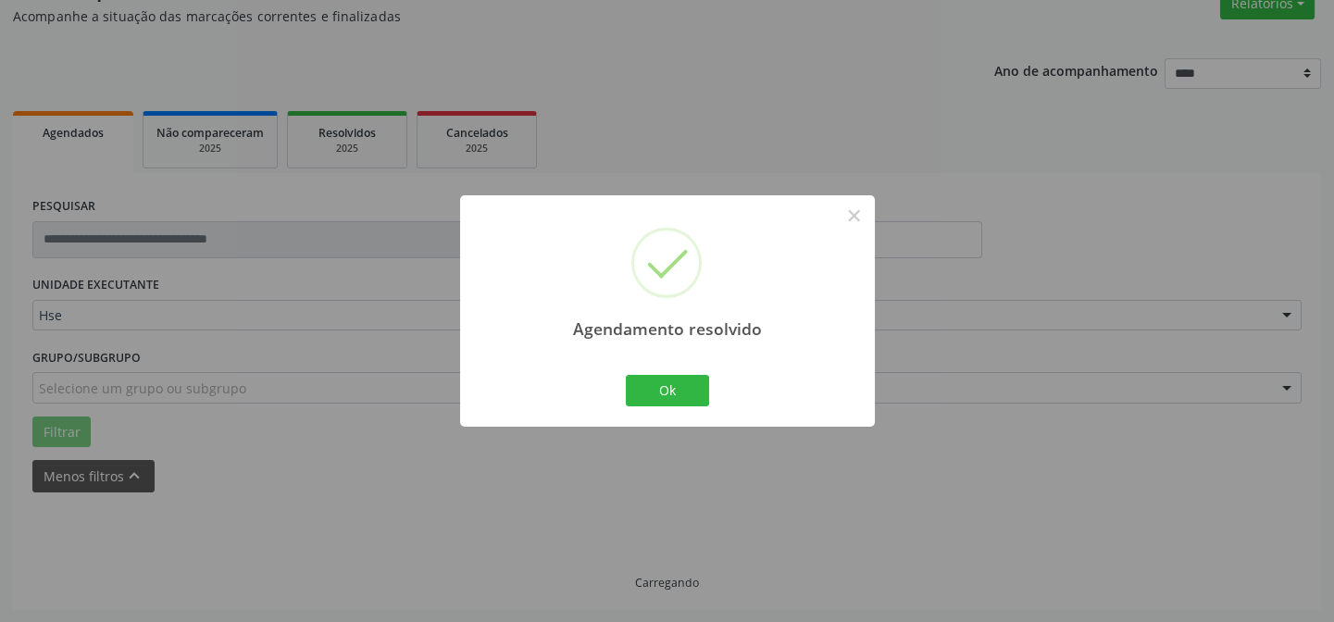
scroll to position [988, 0]
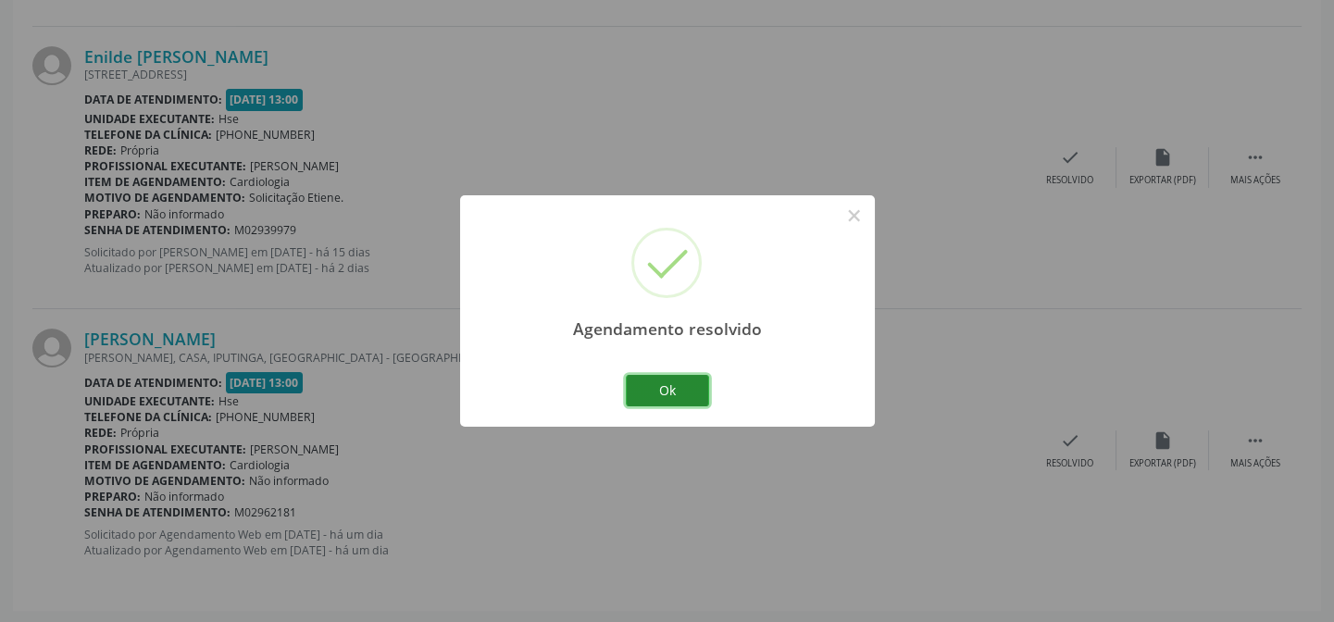
click at [659, 377] on button "Ok" at bounding box center [667, 390] width 83 height 31
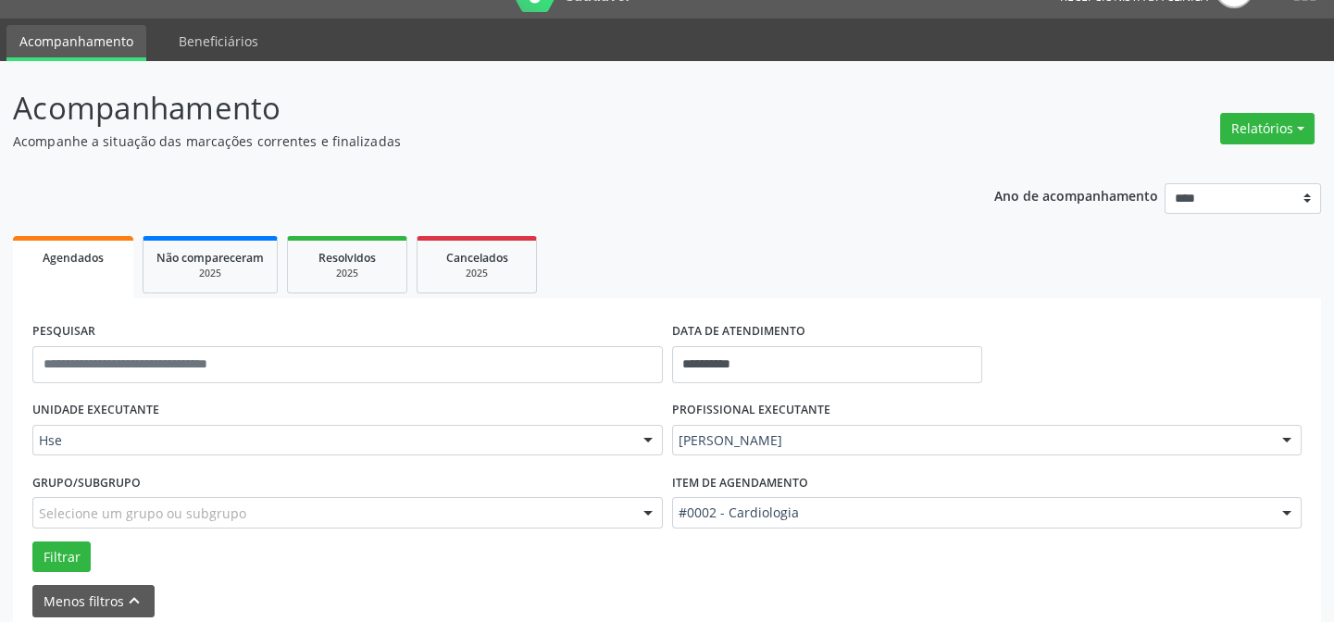
scroll to position [0, 0]
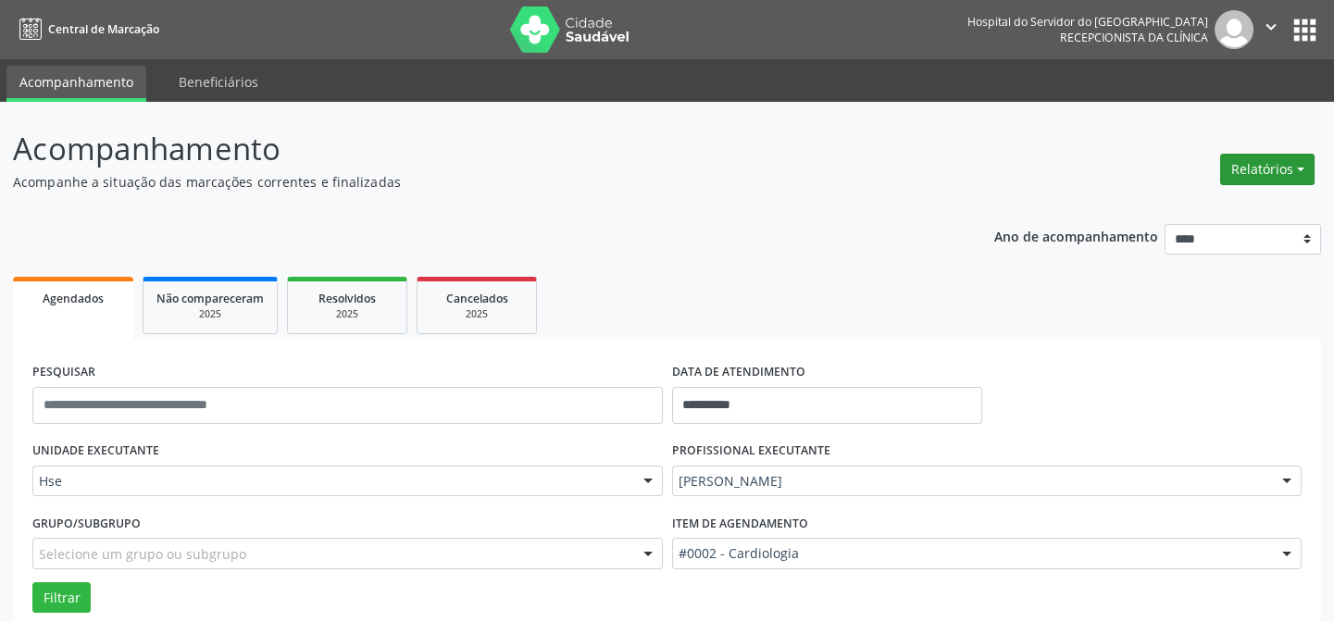
click at [1257, 174] on button "Relatórios" at bounding box center [1267, 169] width 94 height 31
click at [1188, 212] on link "Agendamentos" at bounding box center [1214, 208] width 199 height 26
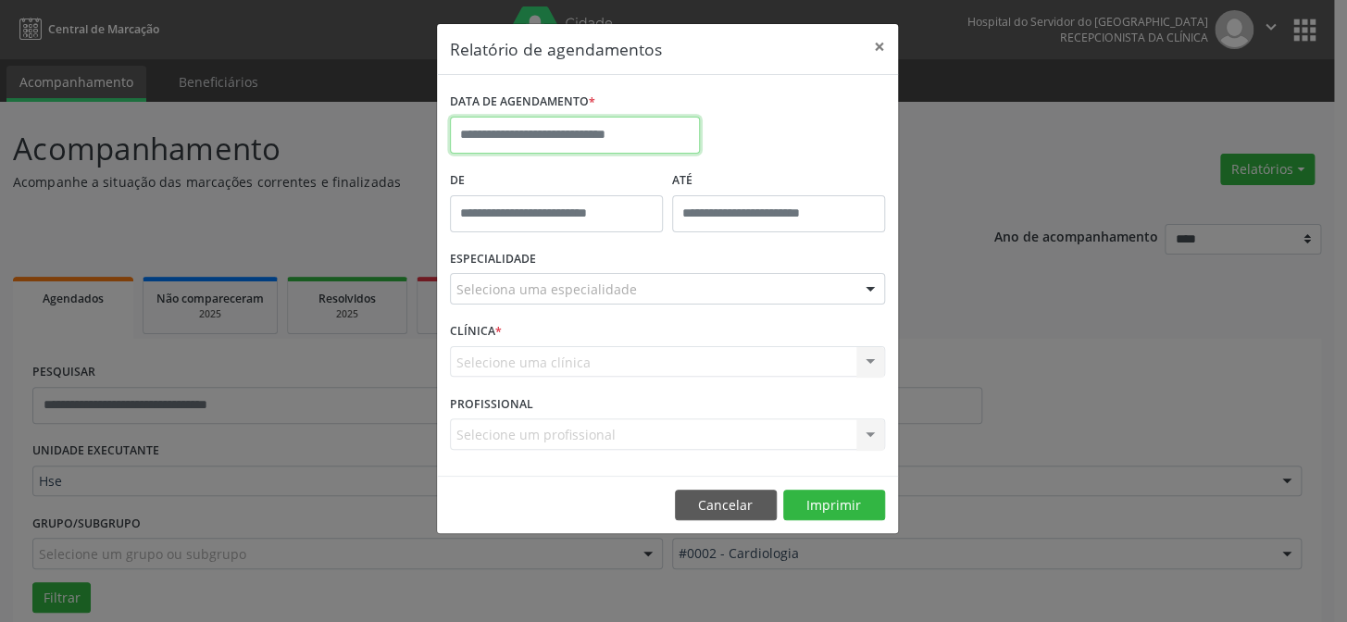
click at [530, 129] on input "text" at bounding box center [575, 135] width 250 height 37
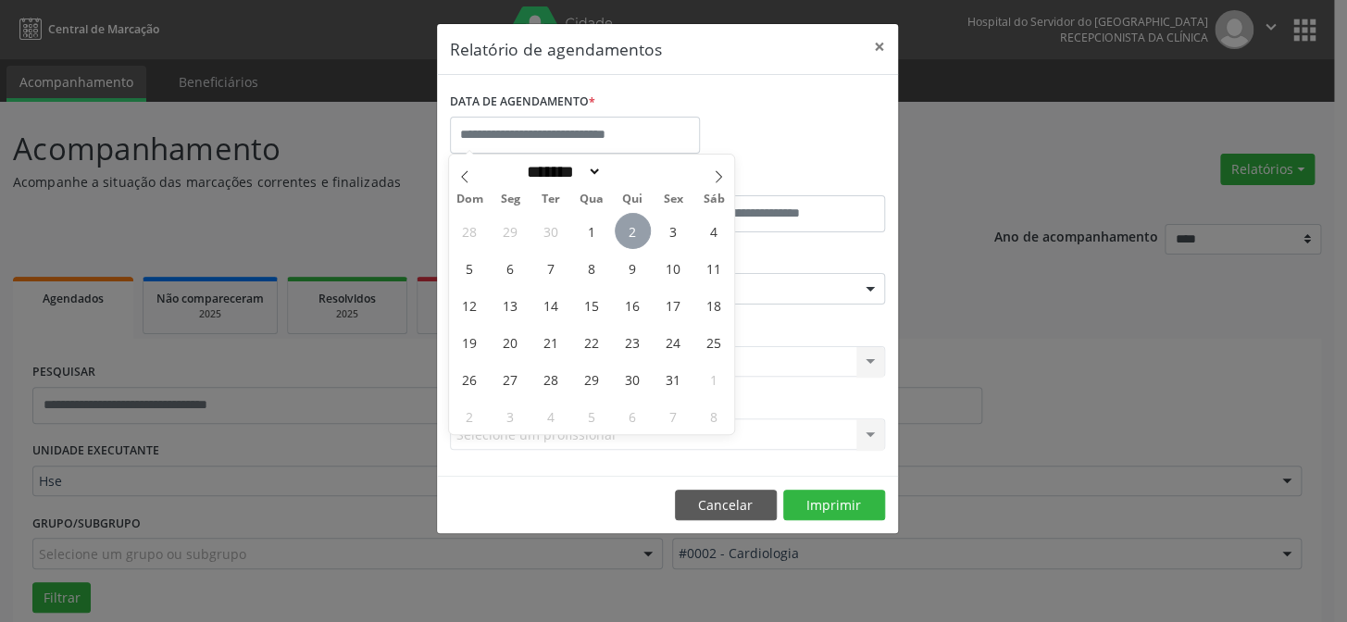
click at [627, 230] on span "2" at bounding box center [633, 231] width 36 height 36
type input "**********"
click at [627, 230] on span "2" at bounding box center [633, 231] width 36 height 36
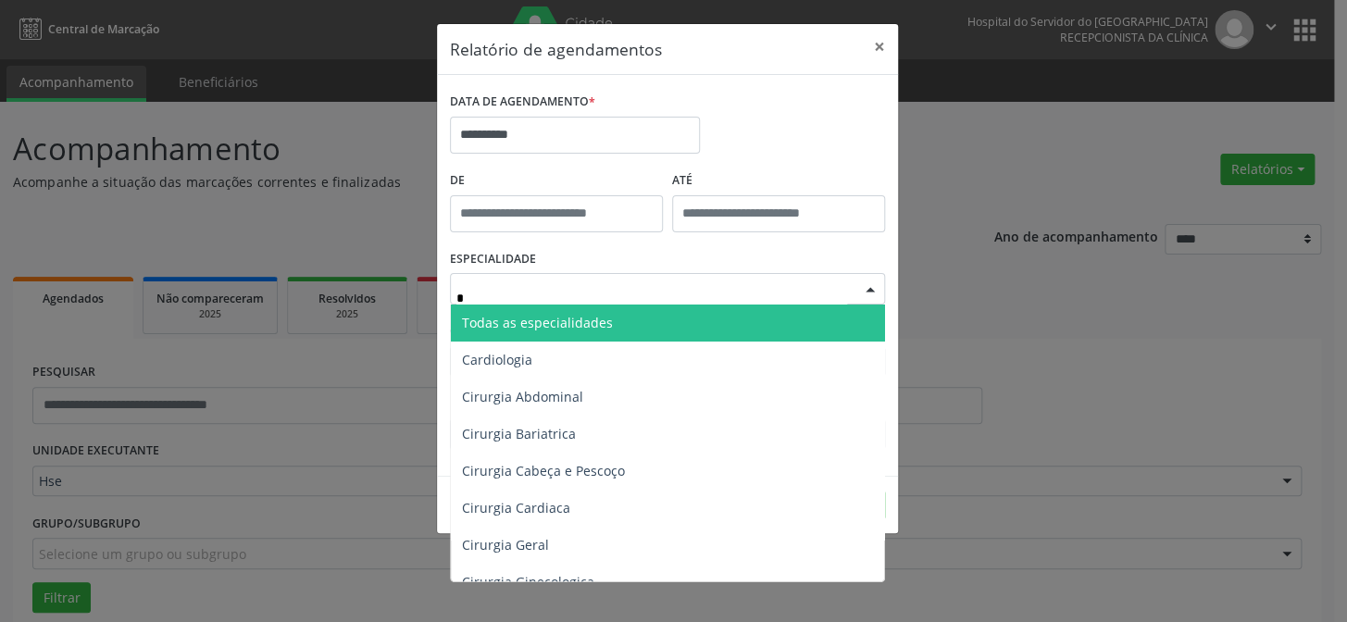
type input "**"
click at [538, 312] on span "Cardiologia" at bounding box center [667, 323] width 433 height 37
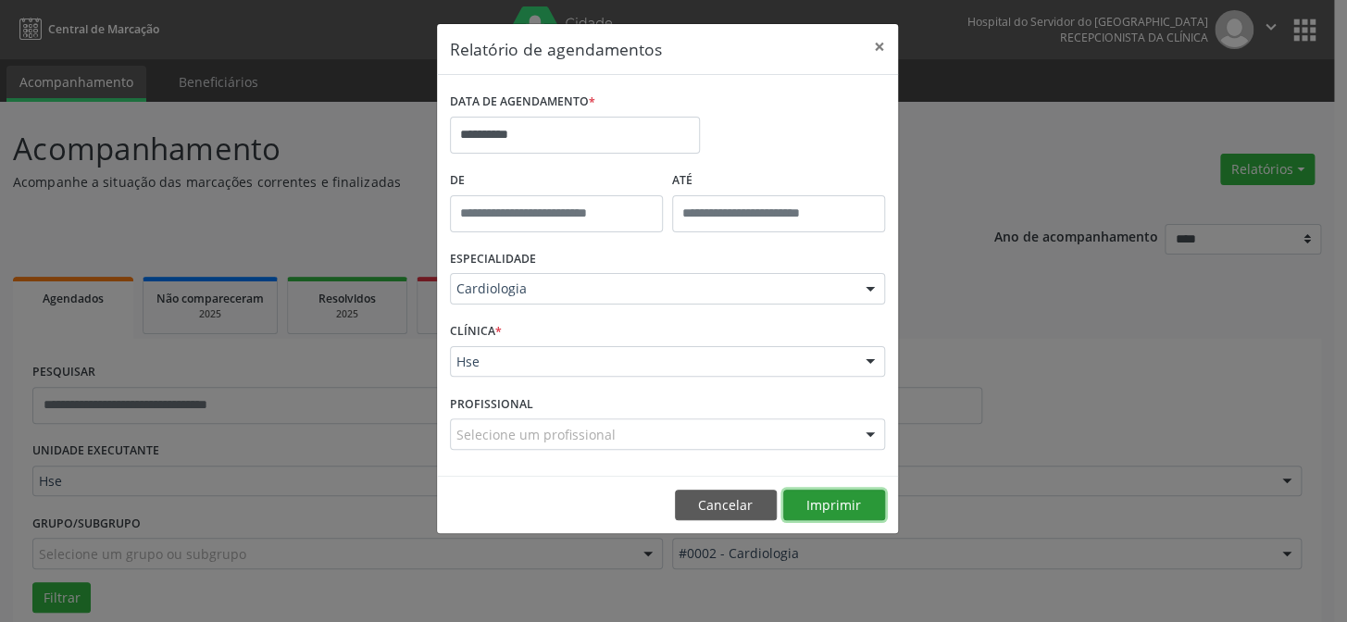
click at [803, 492] on button "Imprimir" at bounding box center [834, 505] width 102 height 31
click at [877, 46] on button "×" at bounding box center [879, 46] width 37 height 45
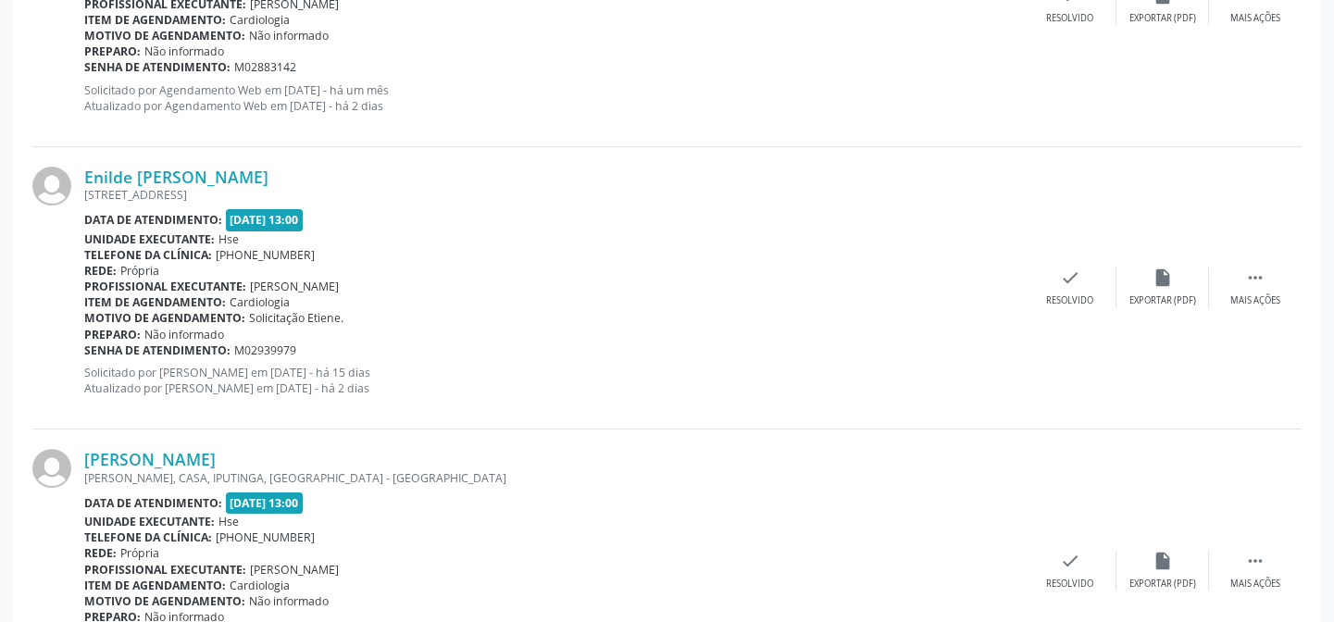
scroll to position [988, 0]
